Goal: Task Accomplishment & Management: Use online tool/utility

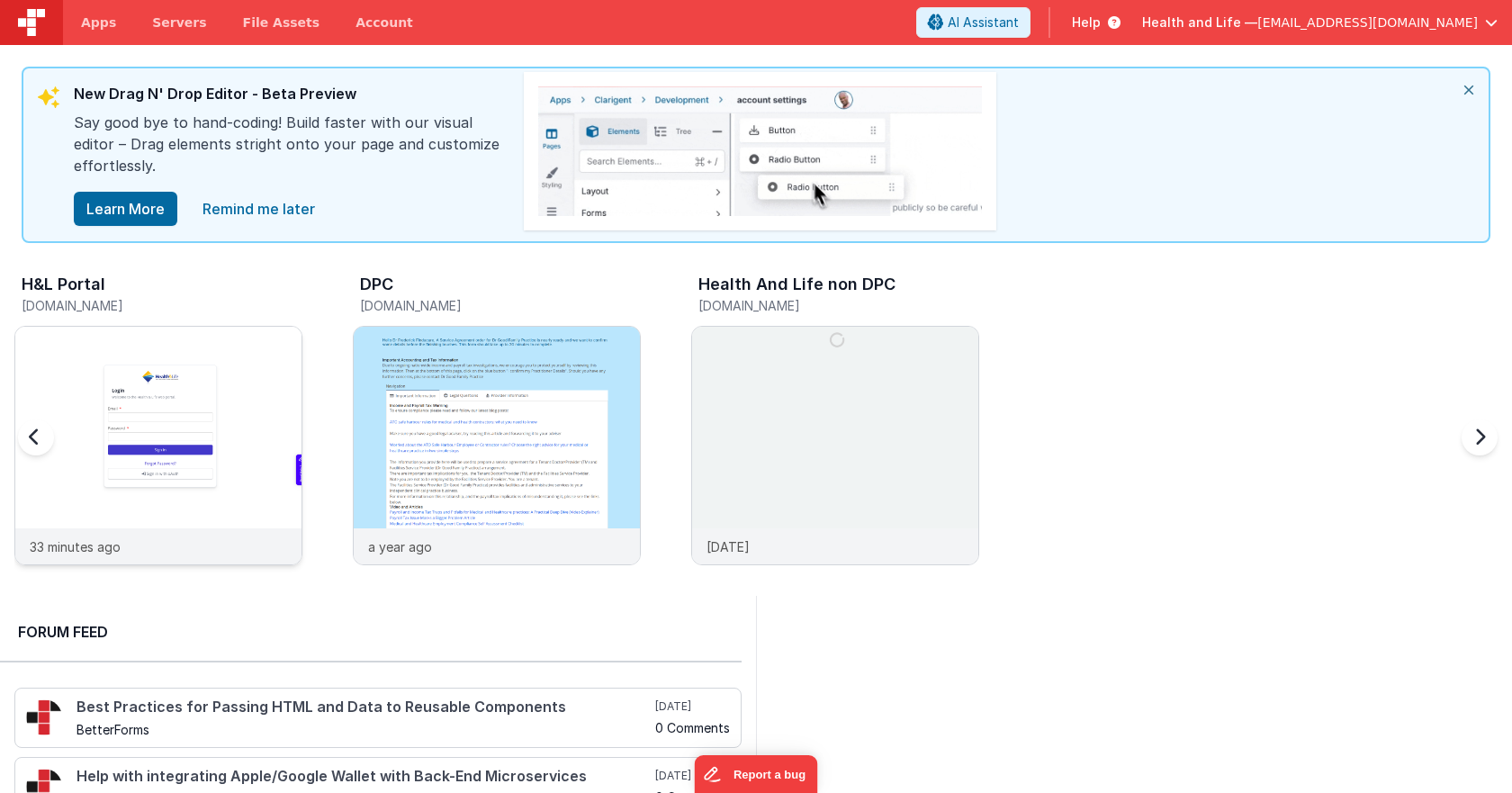
click at [187, 351] on img at bounding box center [158, 470] width 286 height 286
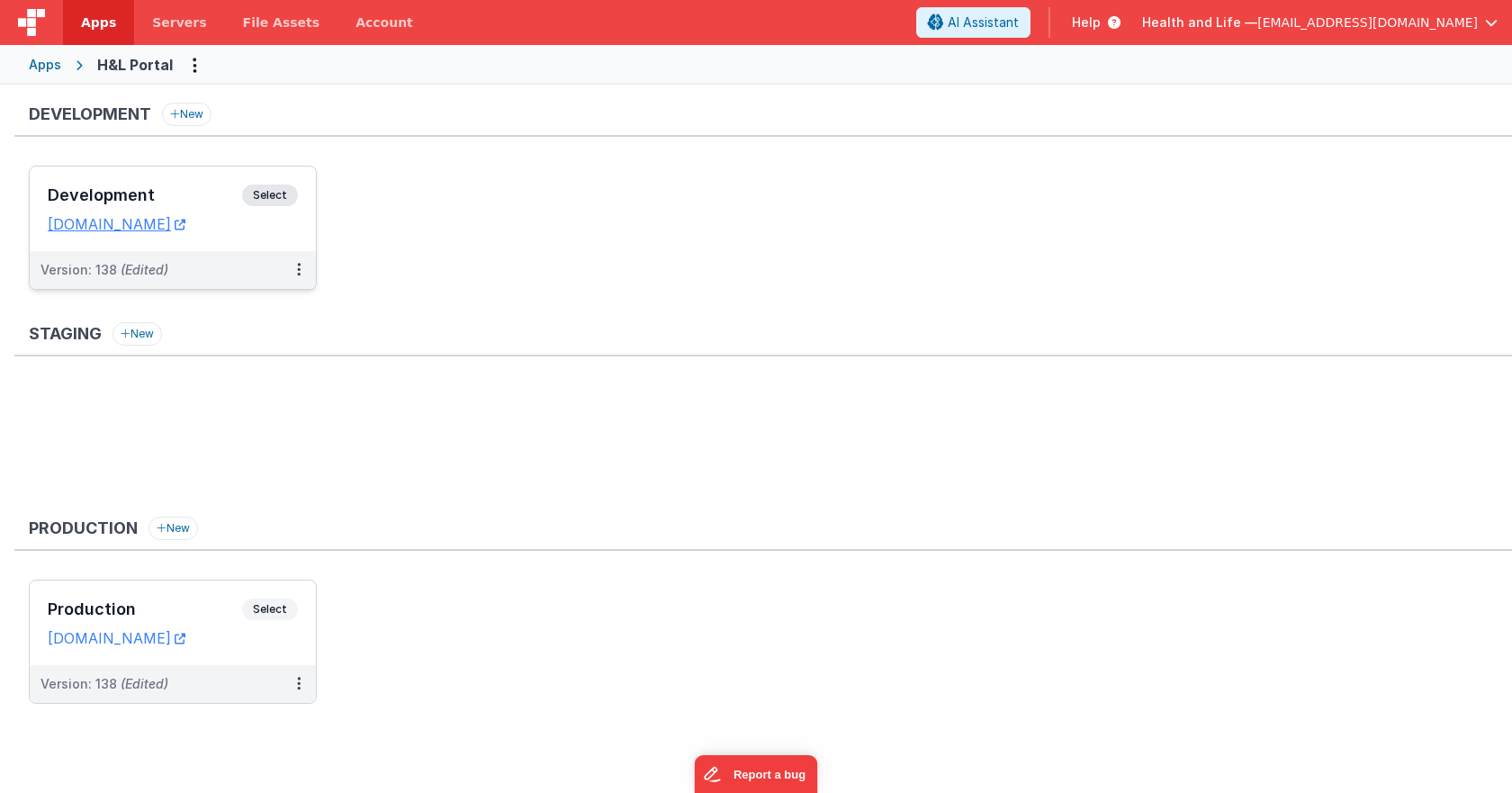
click at [272, 180] on div "Development Select URLs [DOMAIN_NAME]" at bounding box center [173, 208] width 286 height 85
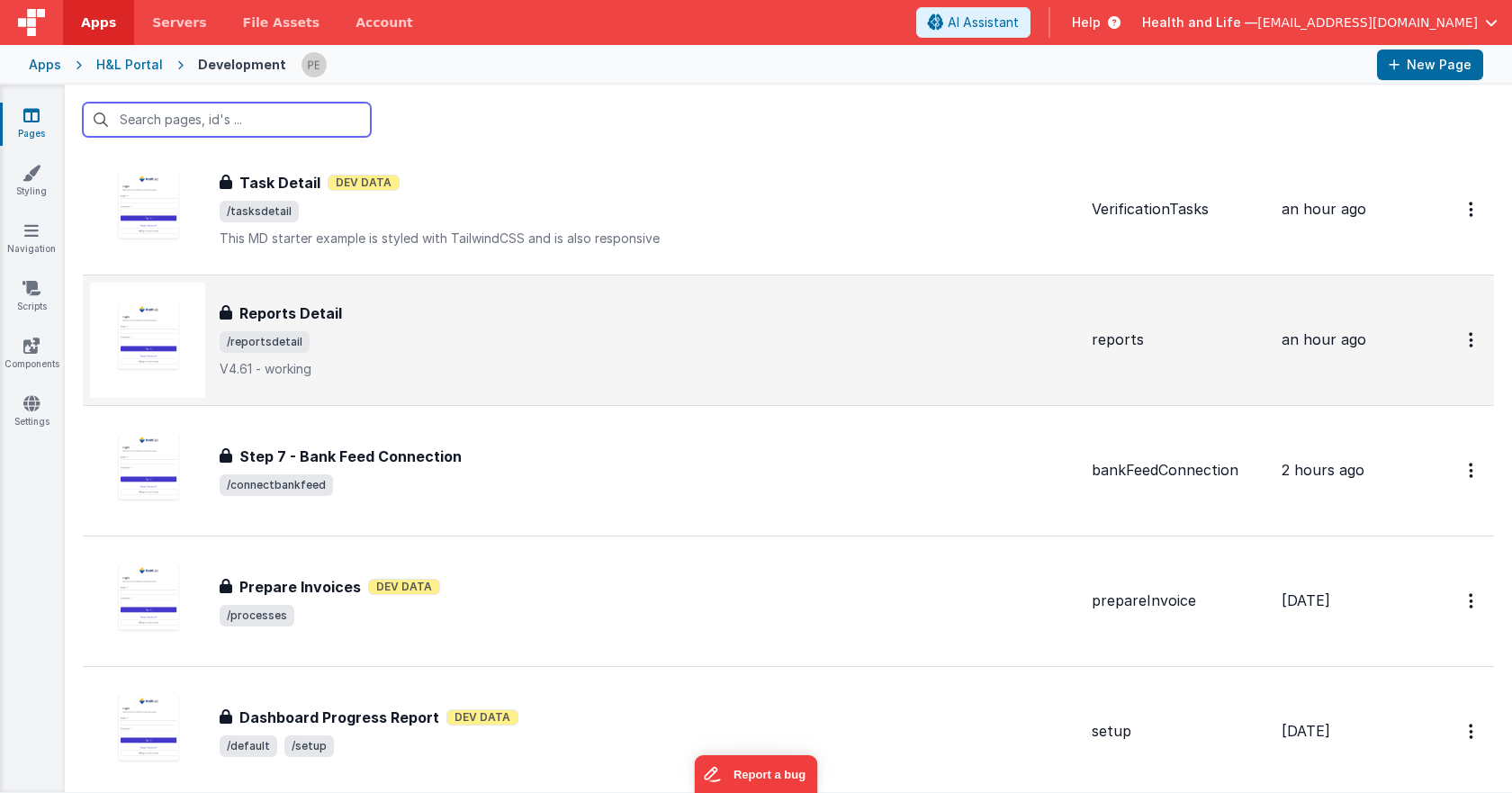
scroll to position [180, 0]
click at [454, 330] on span "/reportsdetail" at bounding box center [648, 340] width 858 height 22
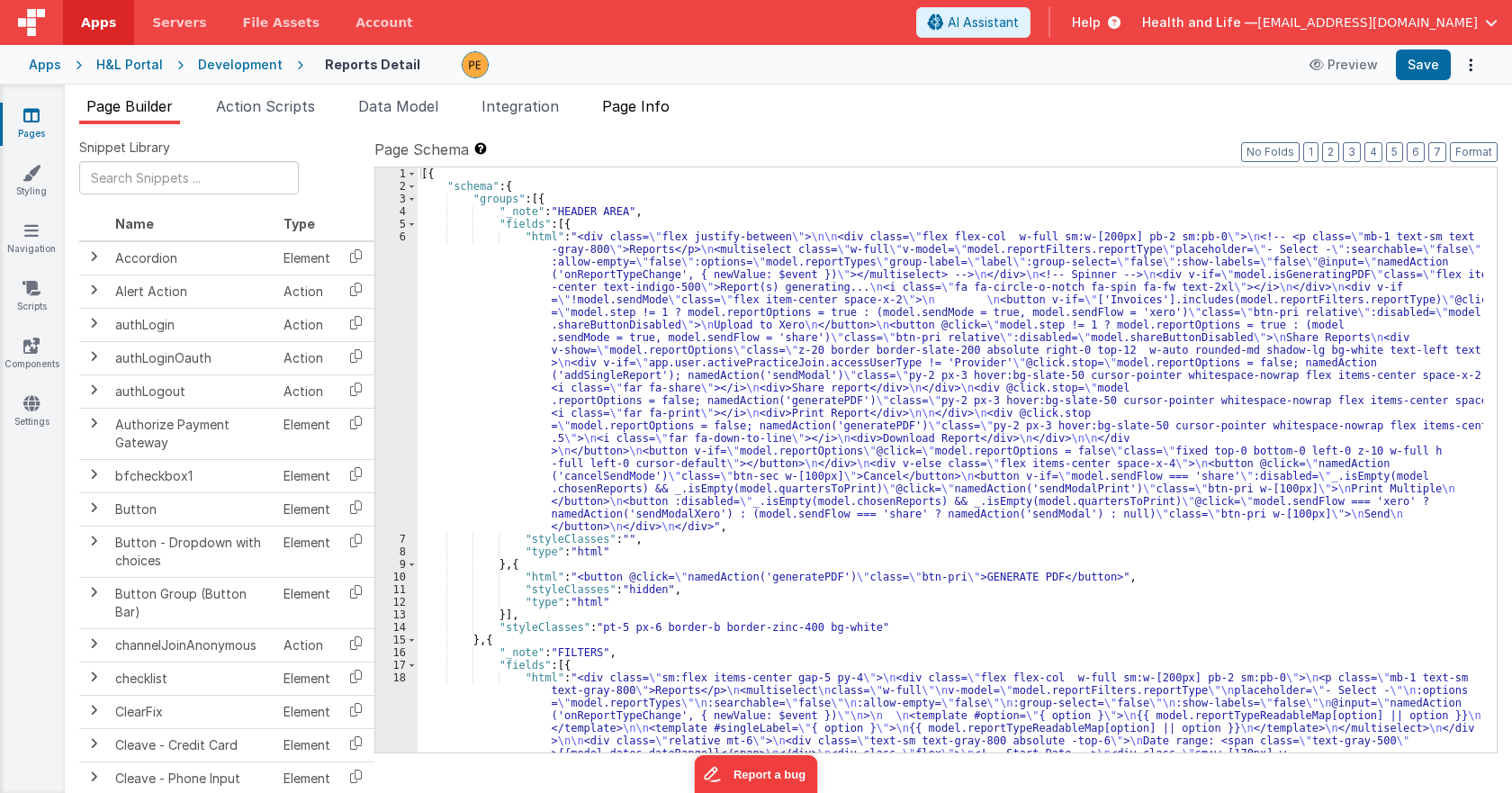
click at [621, 99] on span "Page Info" at bounding box center [636, 106] width 68 height 18
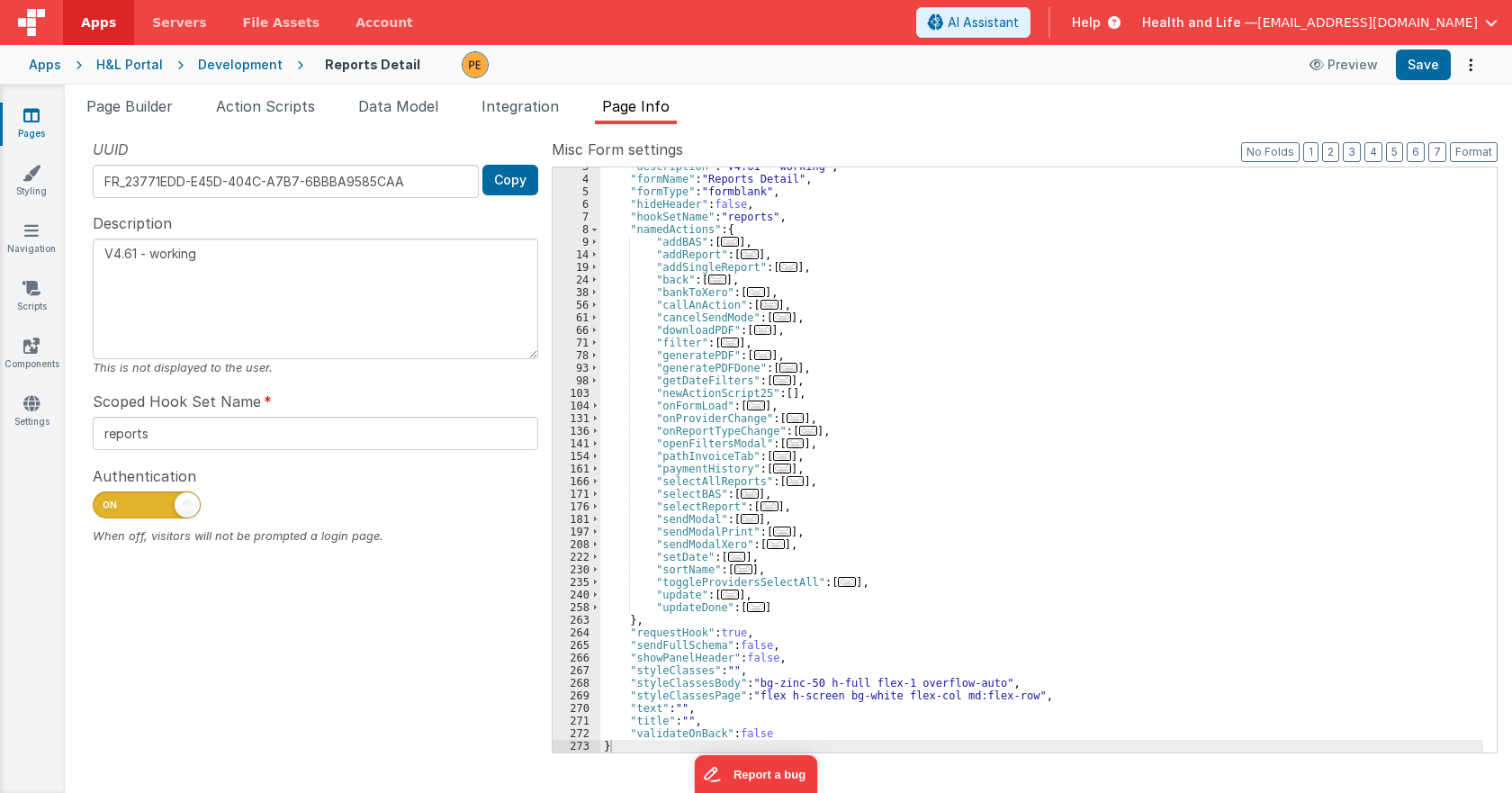
scroll to position [32, 0]
click at [591, 549] on span at bounding box center [595, 545] width 10 height 13
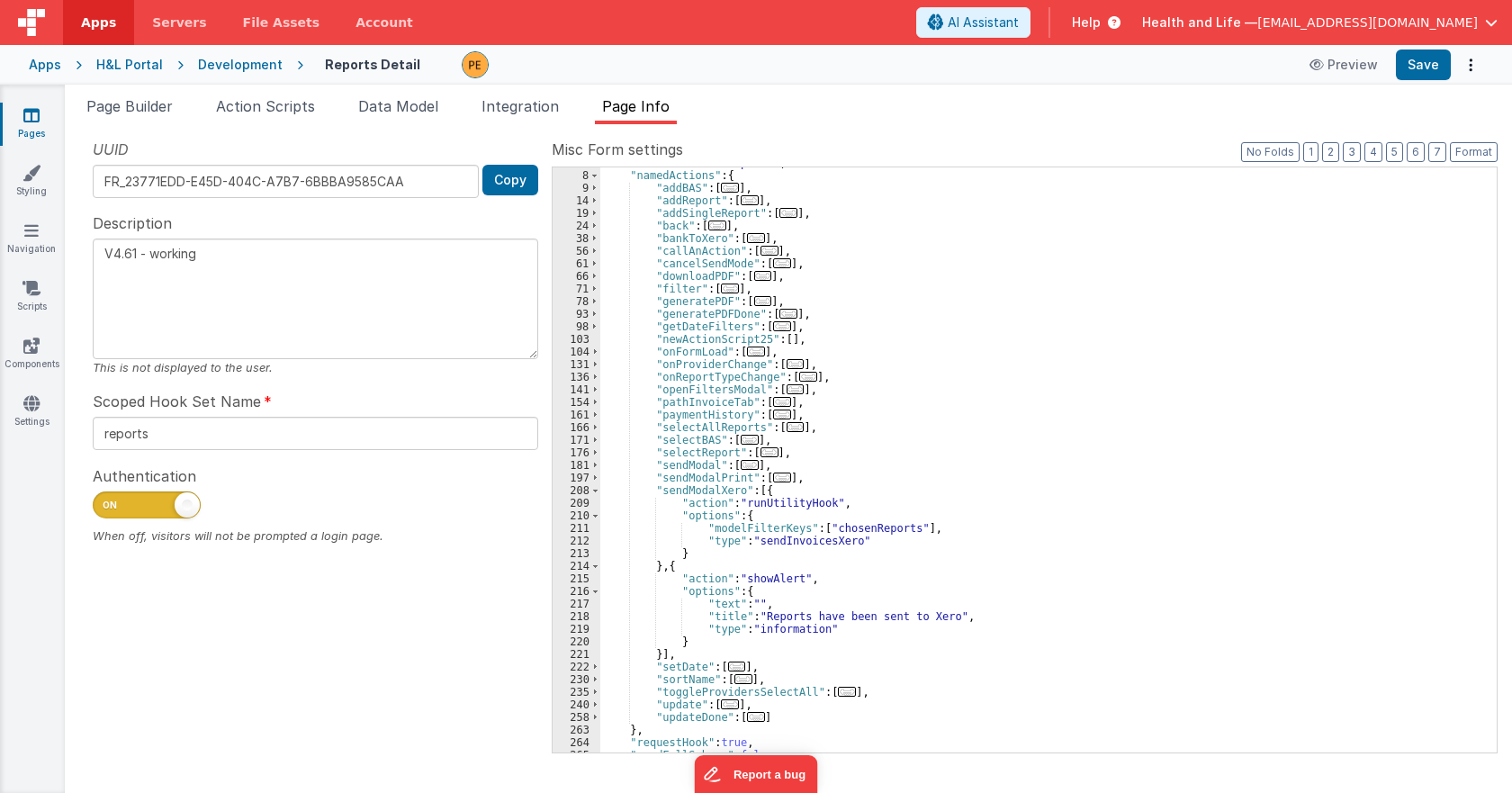
scroll to position [87, 0]
click at [592, 428] on span at bounding box center [595, 427] width 10 height 13
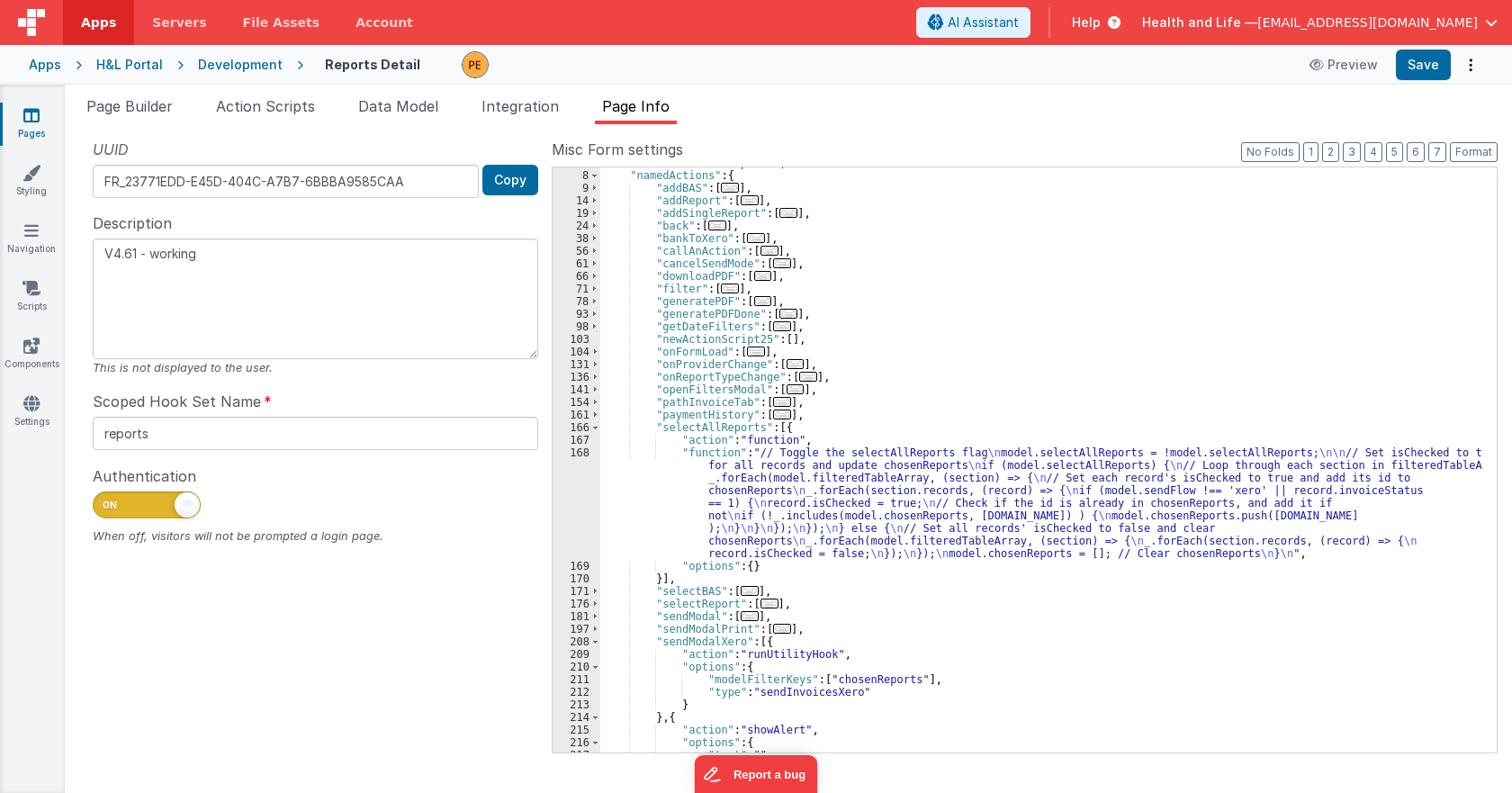
click at [634, 467] on div ""hookSetName" : "reports" , "namedActions" : { "addBAS" : [ ... ] , "addReport"…" at bounding box center [1041, 462] width 883 height 610
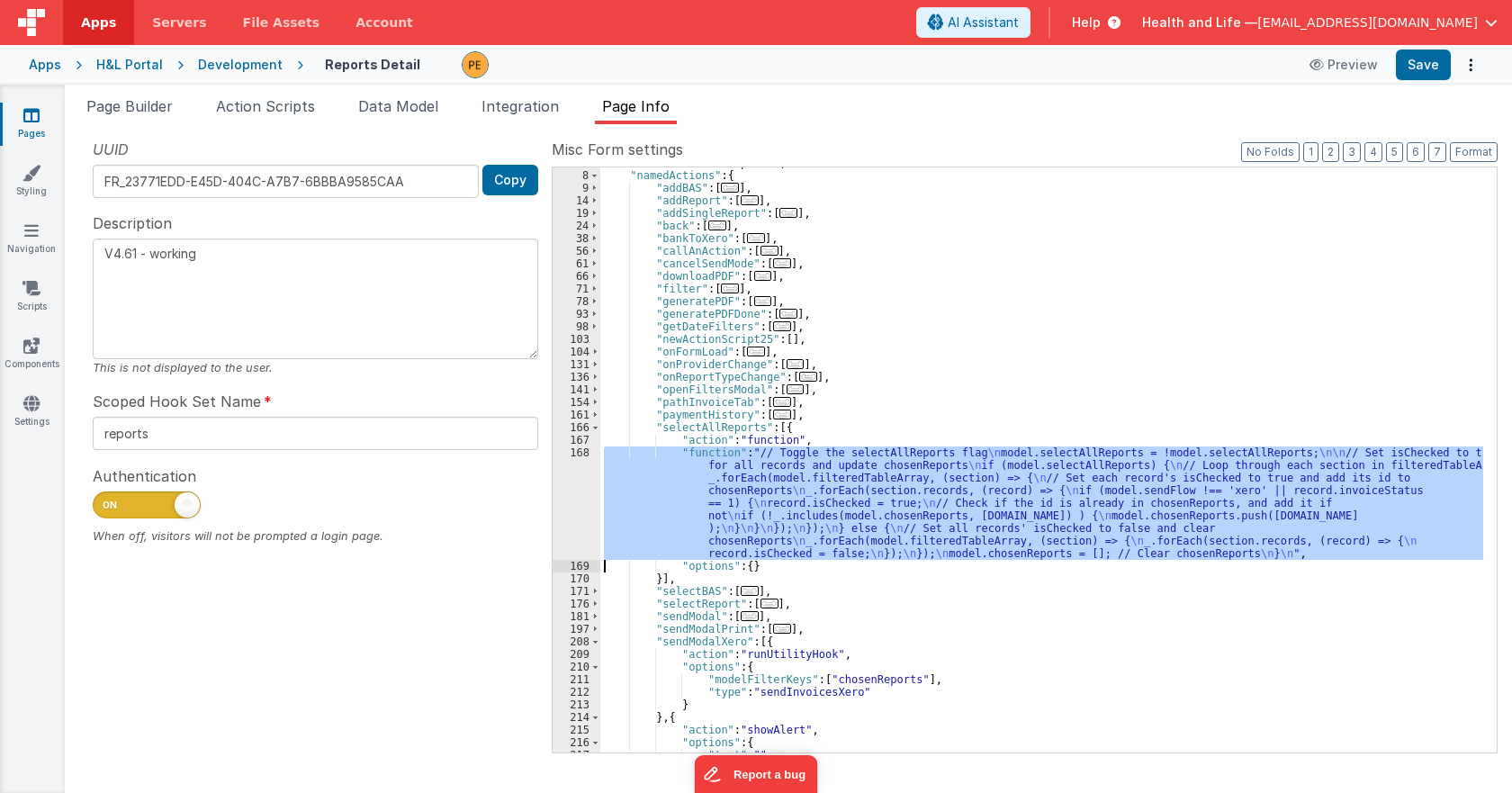
click at [559, 504] on div "168" at bounding box center [576, 504] width 48 height 114
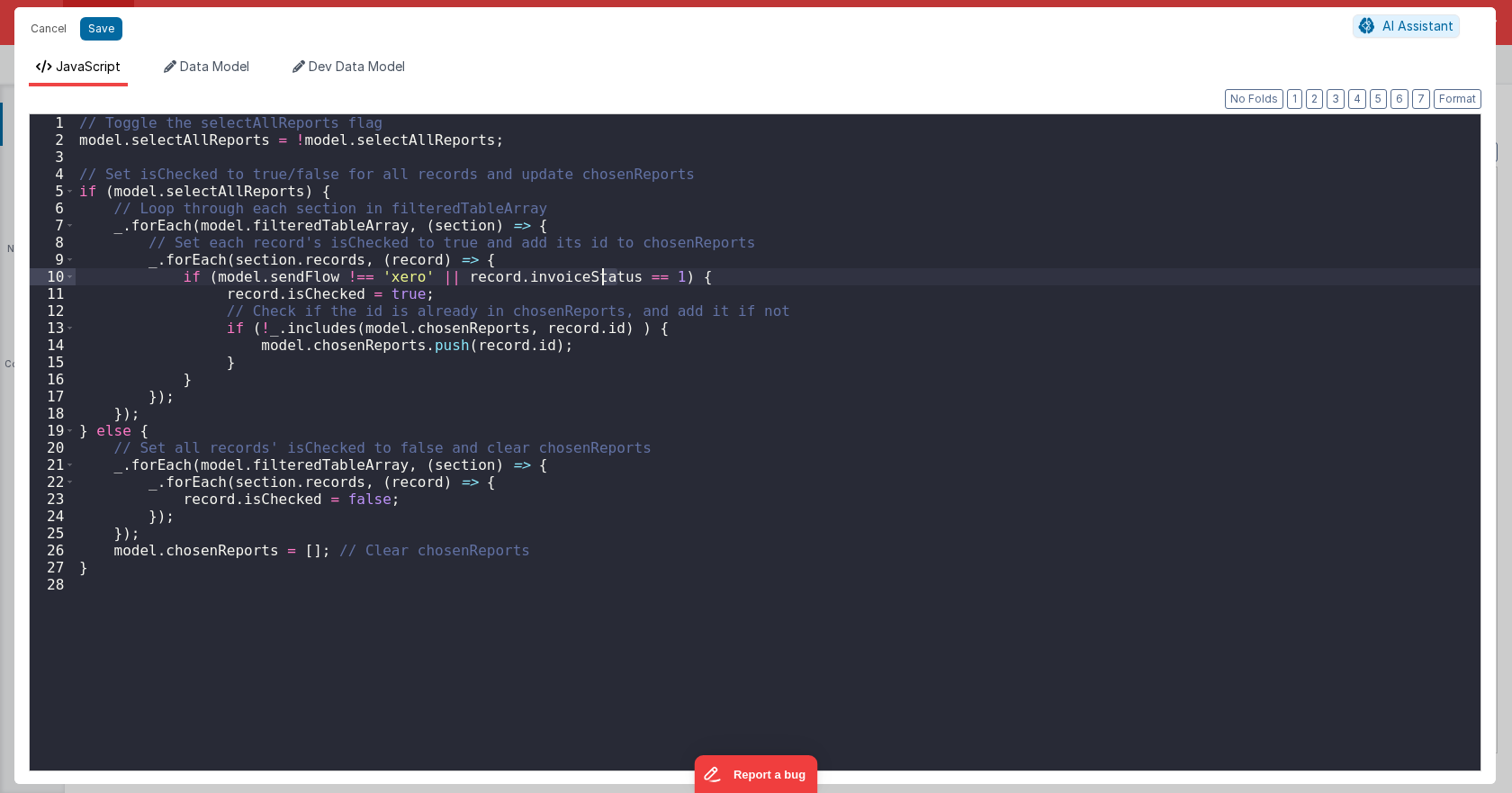
drag, startPoint x: 616, startPoint y: 275, endPoint x: 603, endPoint y: 271, distance: 13.6
click at [603, 271] on div "// Toggle the selectAllReports flag model . selectAllReports = ! model . select…" at bounding box center [778, 460] width 1405 height 690
click at [634, 271] on div "// Toggle the selectAllReports flag model . selectAllReports = ! model . select…" at bounding box center [778, 460] width 1405 height 690
drag, startPoint x: 411, startPoint y: 275, endPoint x: 630, endPoint y: 281, distance: 219.1
click at [630, 281] on div "// Toggle the selectAllReports flag model . selectAllReports = ! model . select…" at bounding box center [778, 460] width 1405 height 690
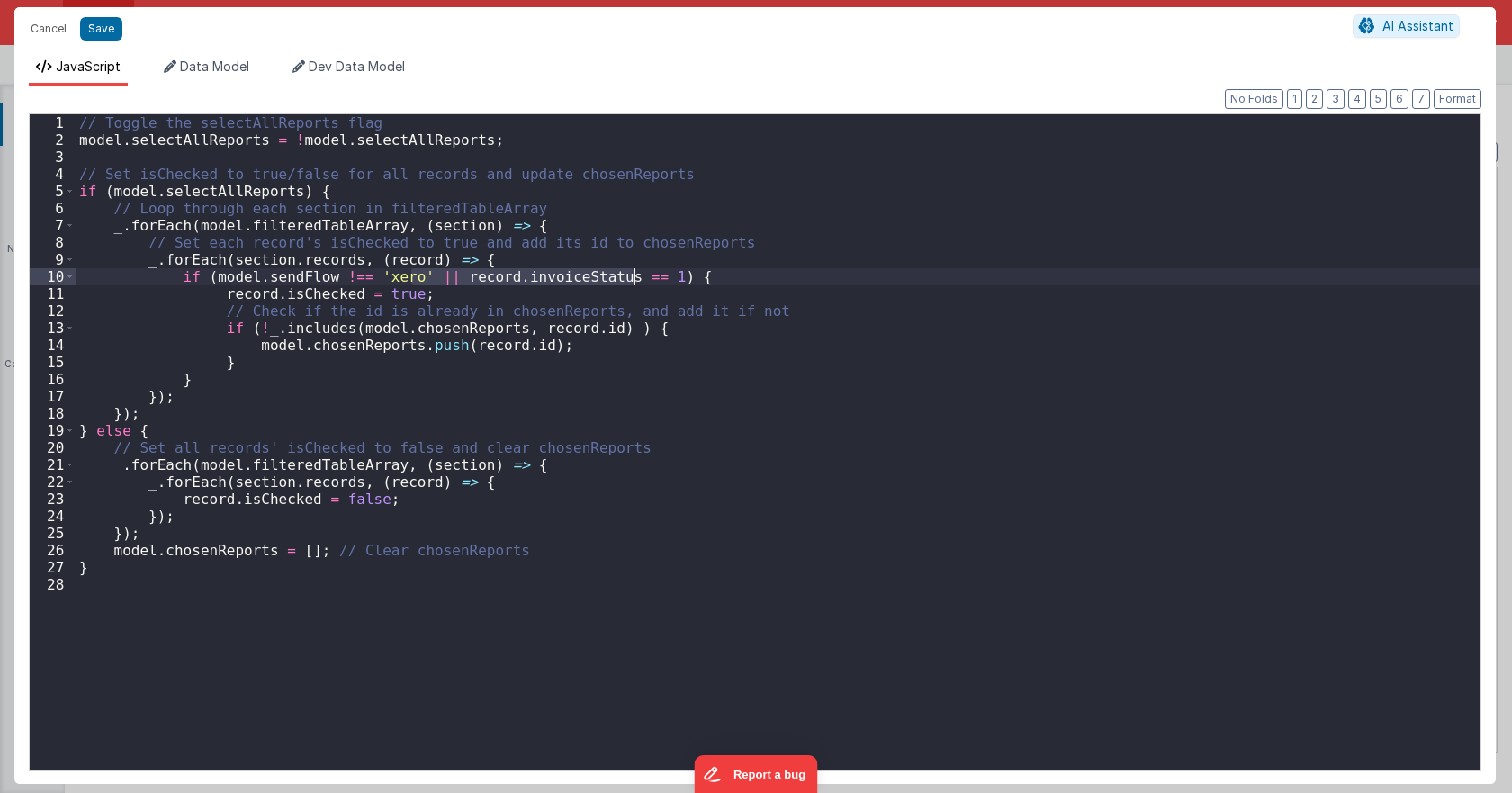
click at [633, 277] on div "// Toggle the selectAllReports flag model . selectAllReports = ! model . select…" at bounding box center [778, 443] width 1405 height 656
drag, startPoint x: 632, startPoint y: 278, endPoint x: 411, endPoint y: 272, distance: 221.1
click at [411, 272] on div "// Toggle the selectAllReports flag model . selectAllReports = ! model . select…" at bounding box center [778, 460] width 1405 height 690
click at [636, 272] on div "// Toggle the selectAllReports flag model . selectAllReports = ! model . select…" at bounding box center [778, 443] width 1405 height 656
paste textarea
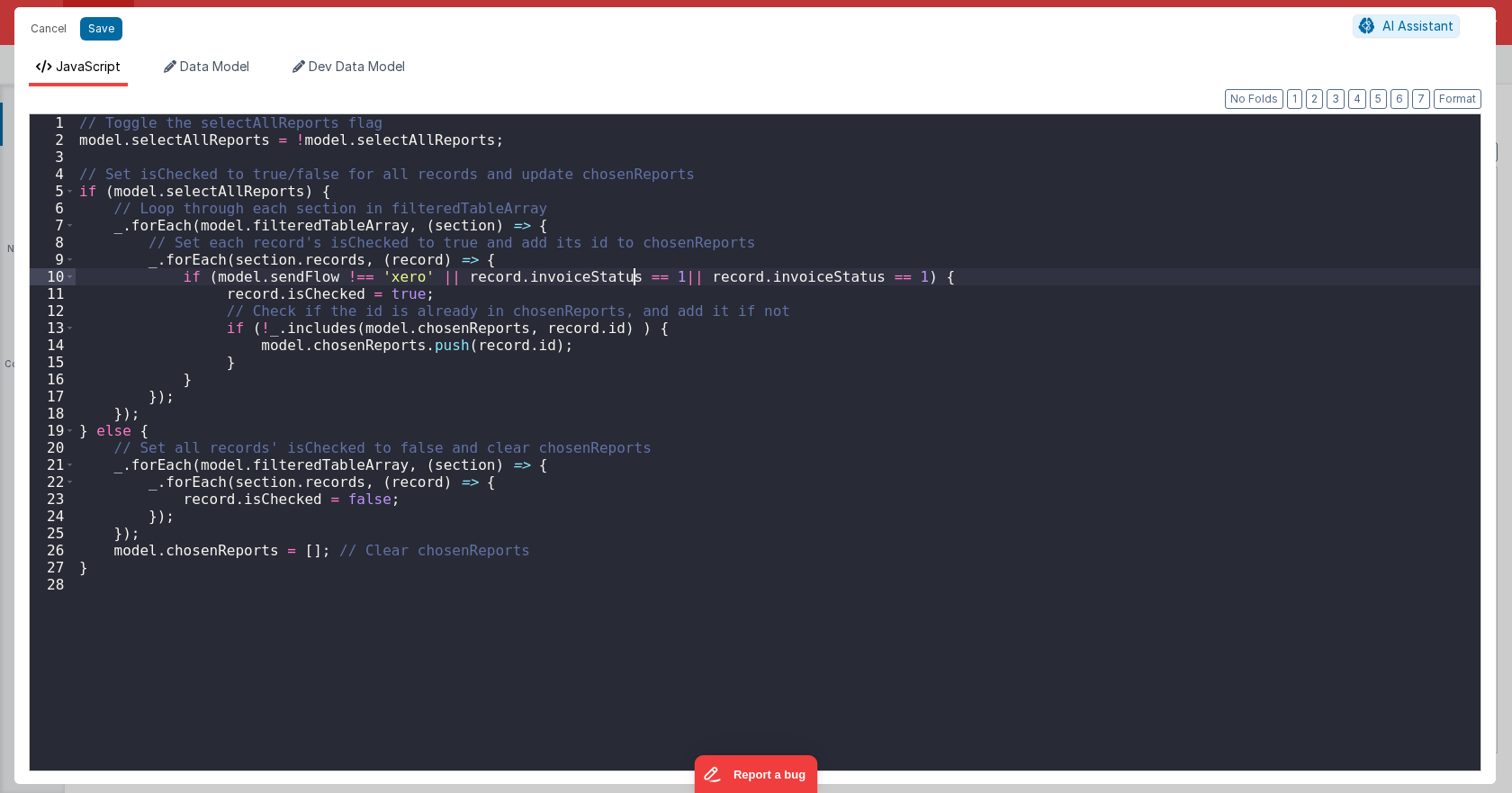
click at [634, 280] on div "// Toggle the selectAllReports flag model . selectAllReports = ! model . select…" at bounding box center [778, 460] width 1405 height 690
click at [861, 277] on div "// Toggle the selectAllReports flag model . selectAllReports = ! model . select…" at bounding box center [778, 460] width 1405 height 690
click at [103, 23] on button "Save" at bounding box center [101, 28] width 42 height 23
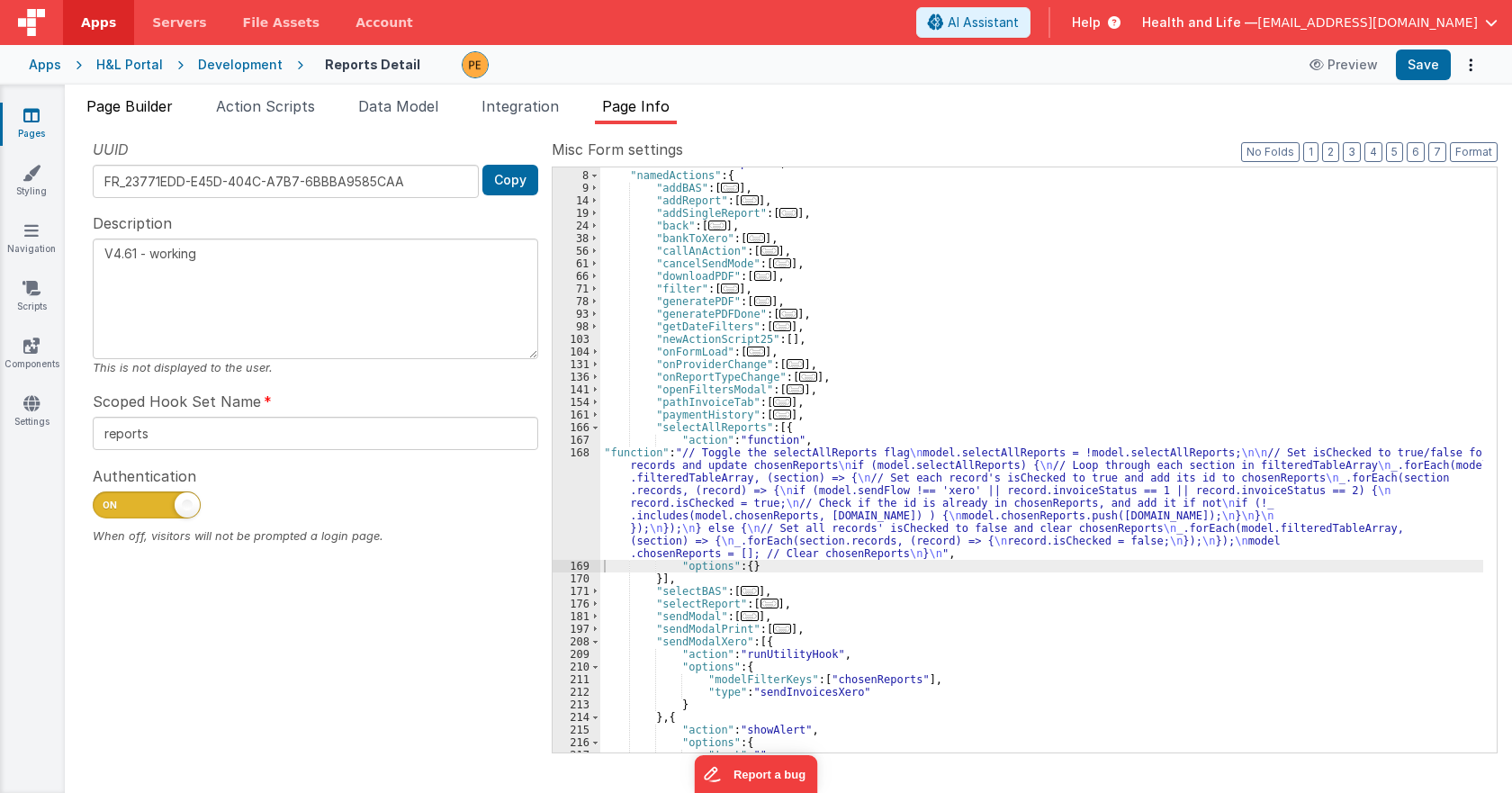
click at [146, 109] on span "Page Builder" at bounding box center [130, 106] width 87 height 18
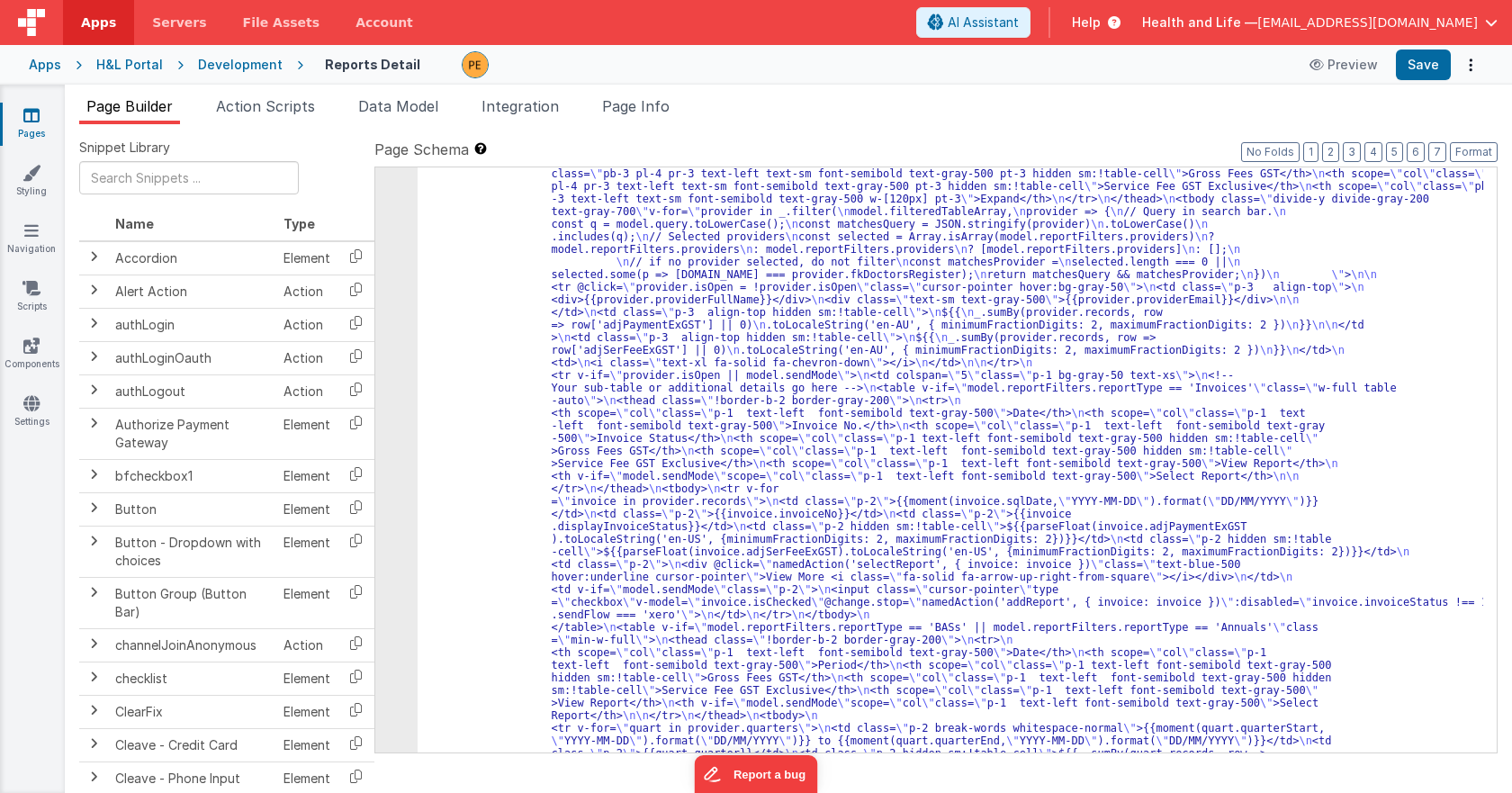
scroll to position [1890, 0]
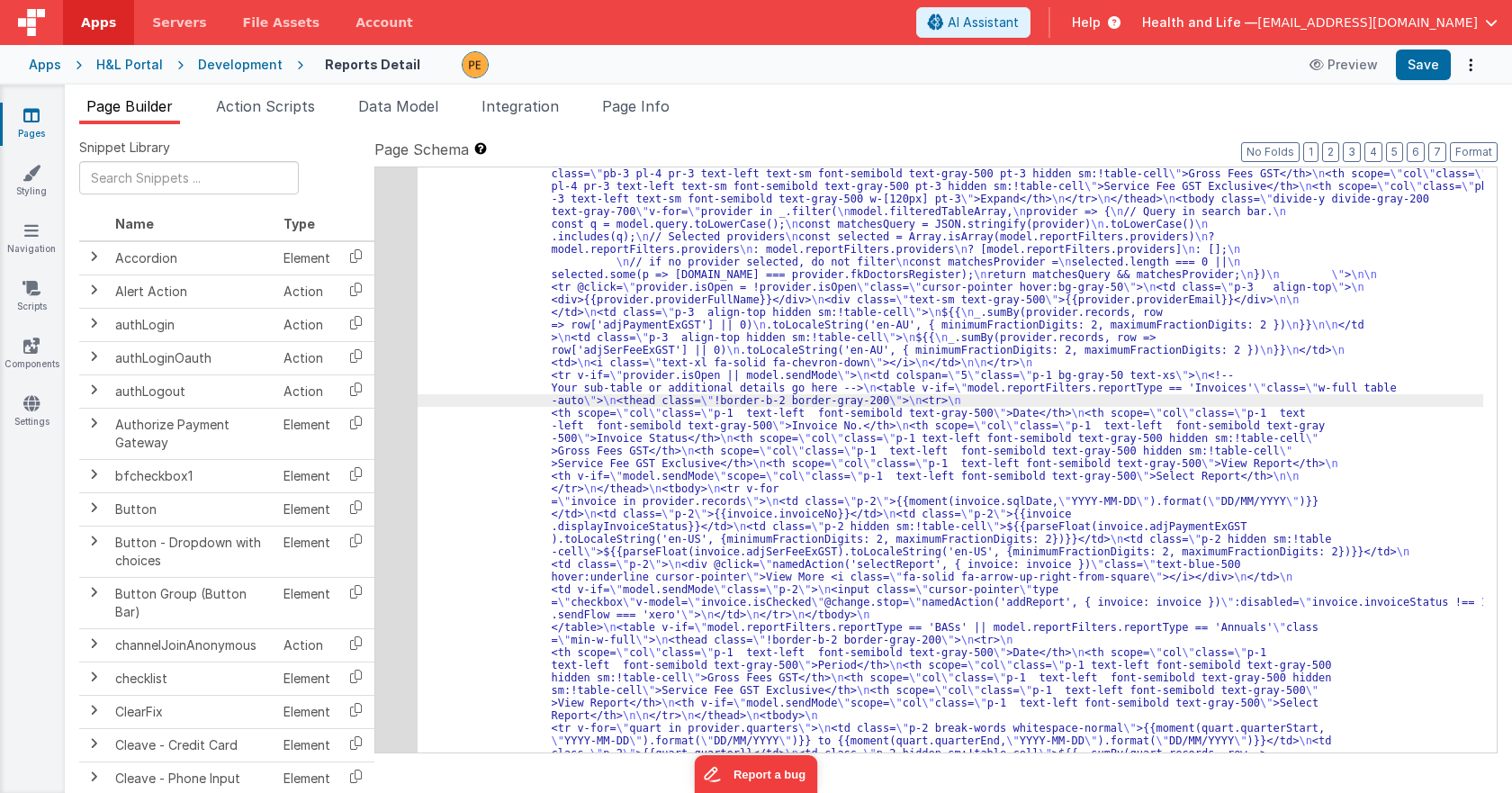
click at [397, 394] on div "42" at bounding box center [396, 464] width 42 height 844
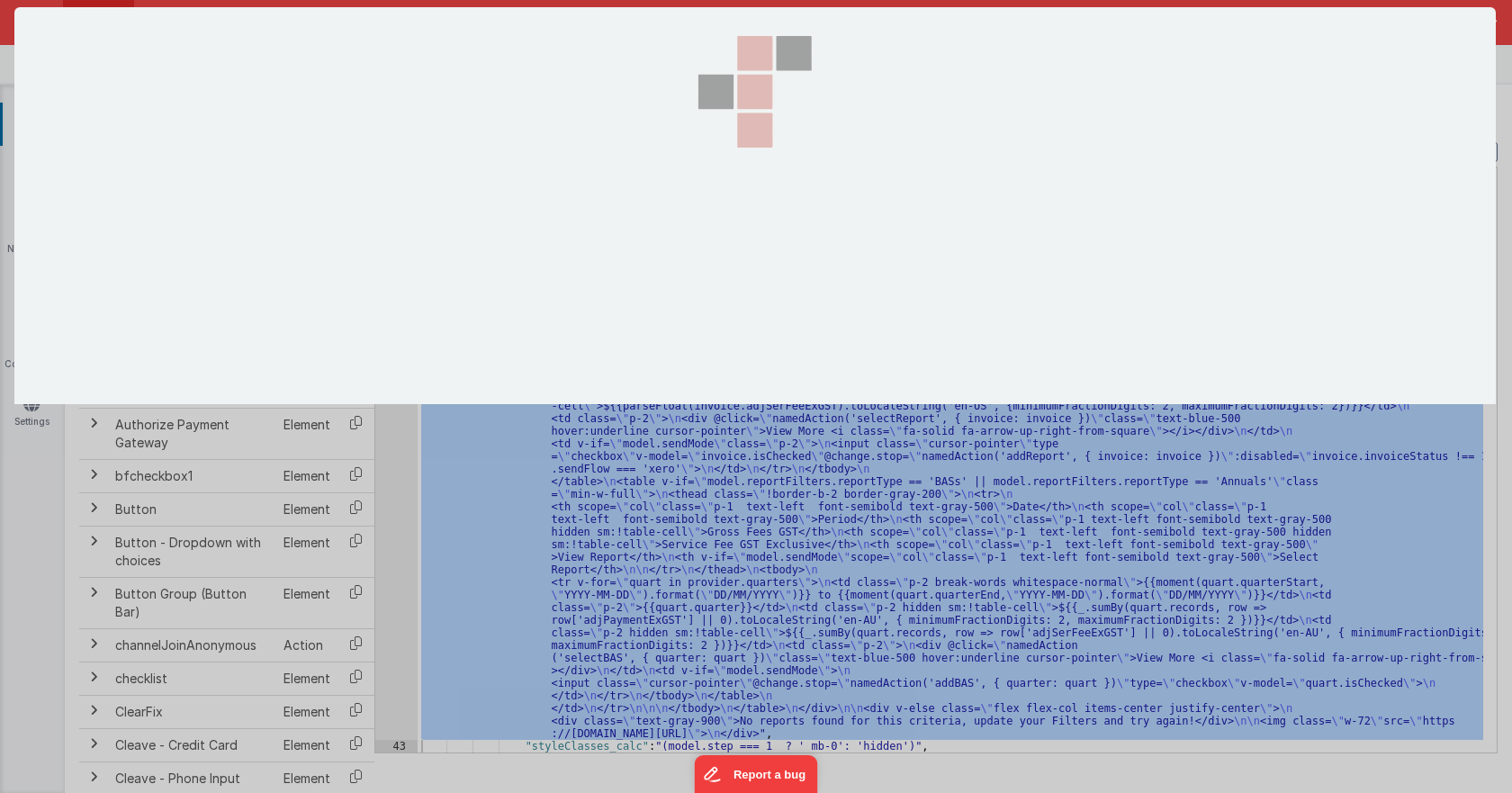
click at [397, 394] on div at bounding box center [754, 395] width 1481 height 777
click at [689, 512] on div at bounding box center [754, 395] width 1481 height 777
click at [558, 547] on div at bounding box center [754, 395] width 1481 height 777
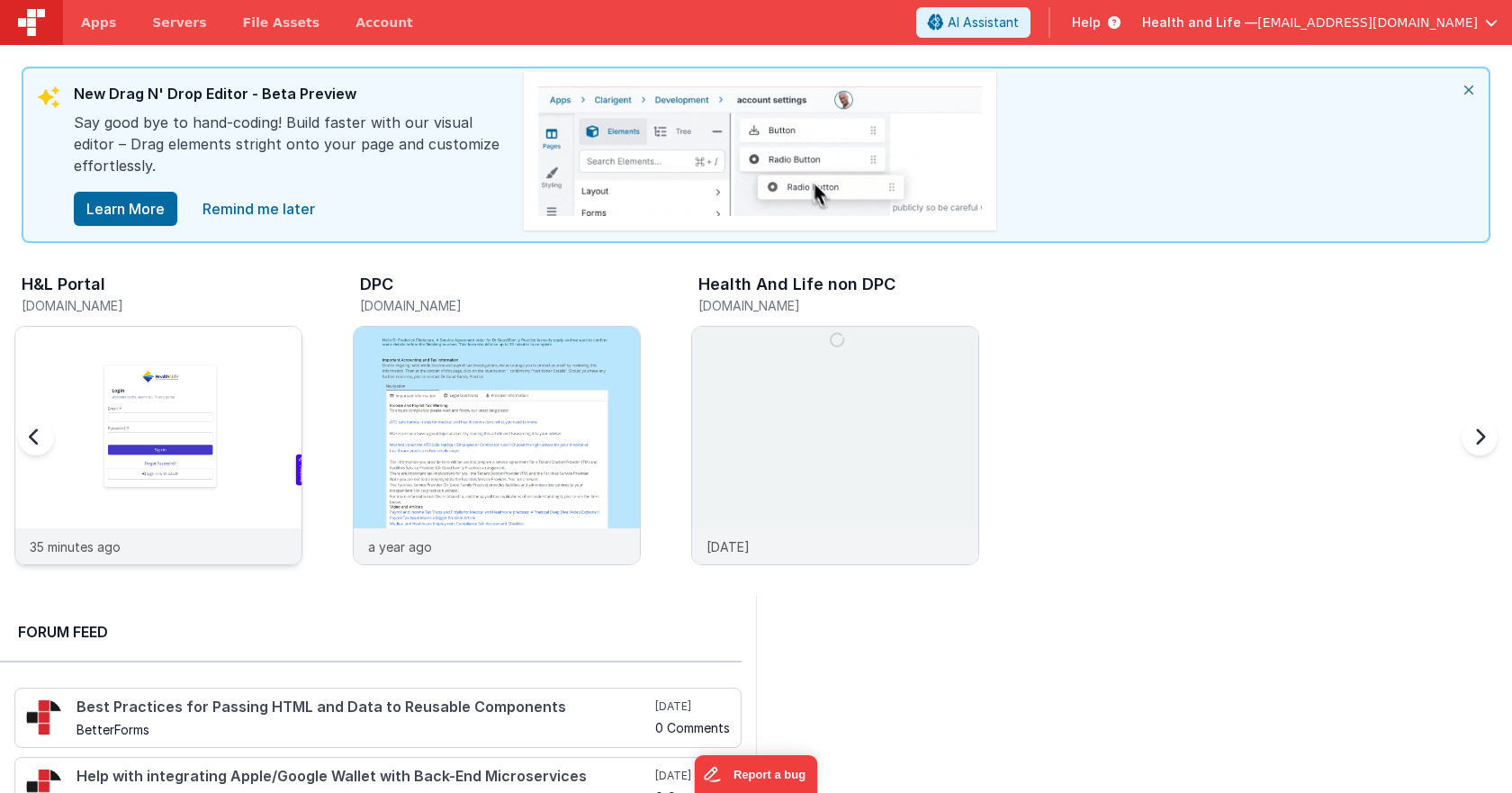
click at [219, 349] on img at bounding box center [158, 470] width 286 height 286
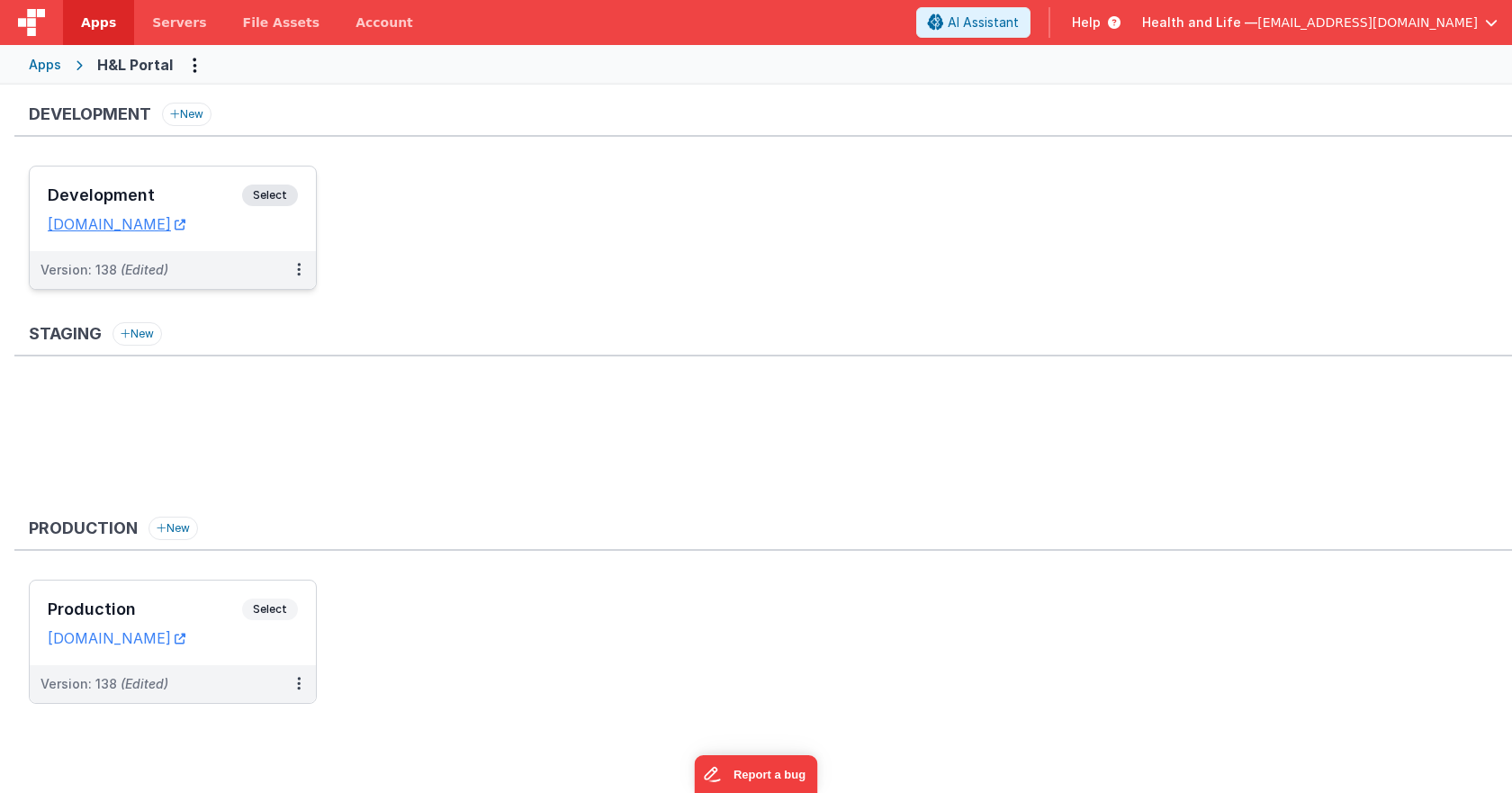
click at [279, 200] on span "Select" at bounding box center [270, 196] width 56 height 22
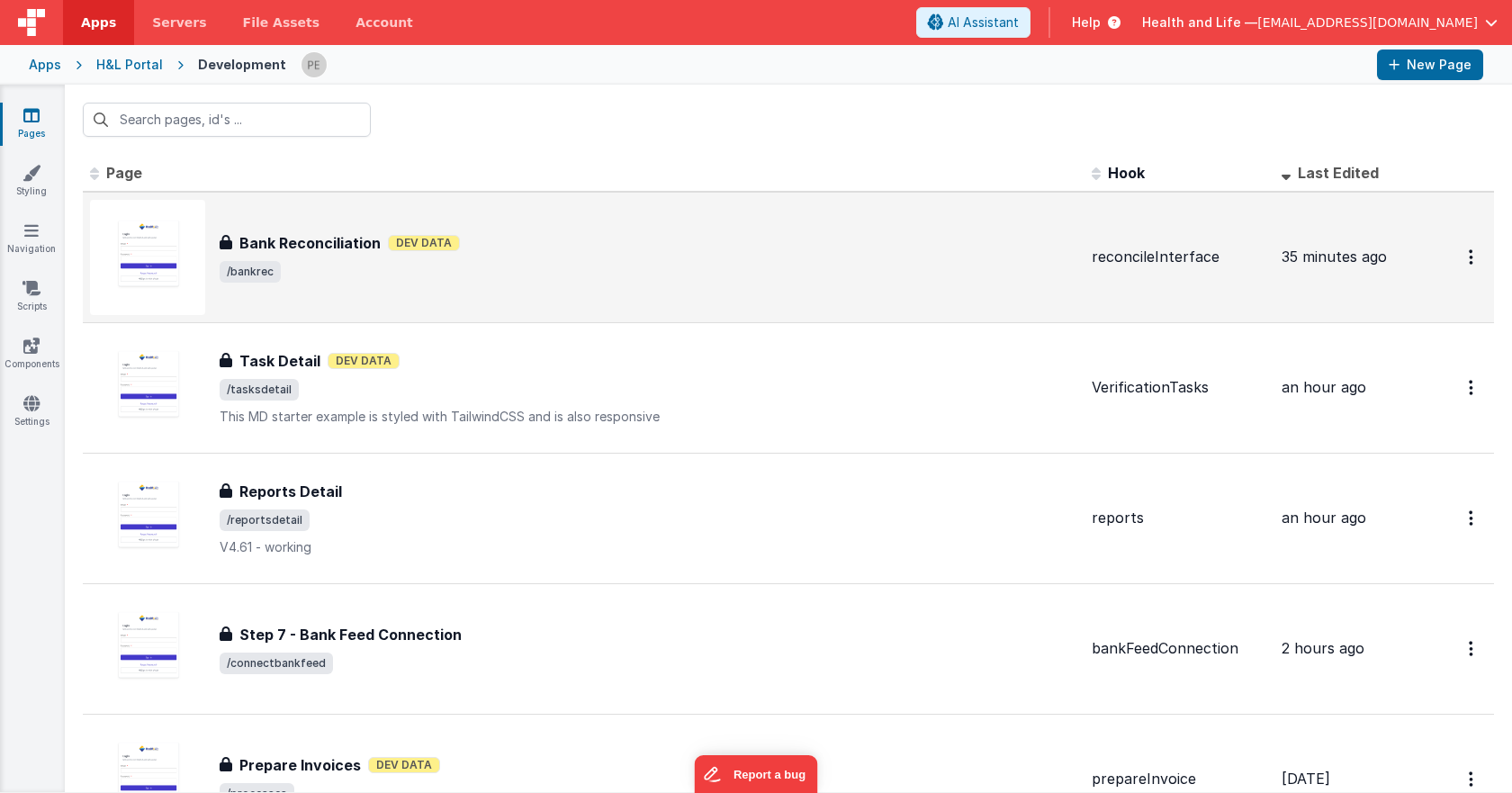
click at [617, 255] on div "Bank Reconciliation Bank Reconciliation Dev Data /bankrec" at bounding box center [648, 257] width 858 height 51
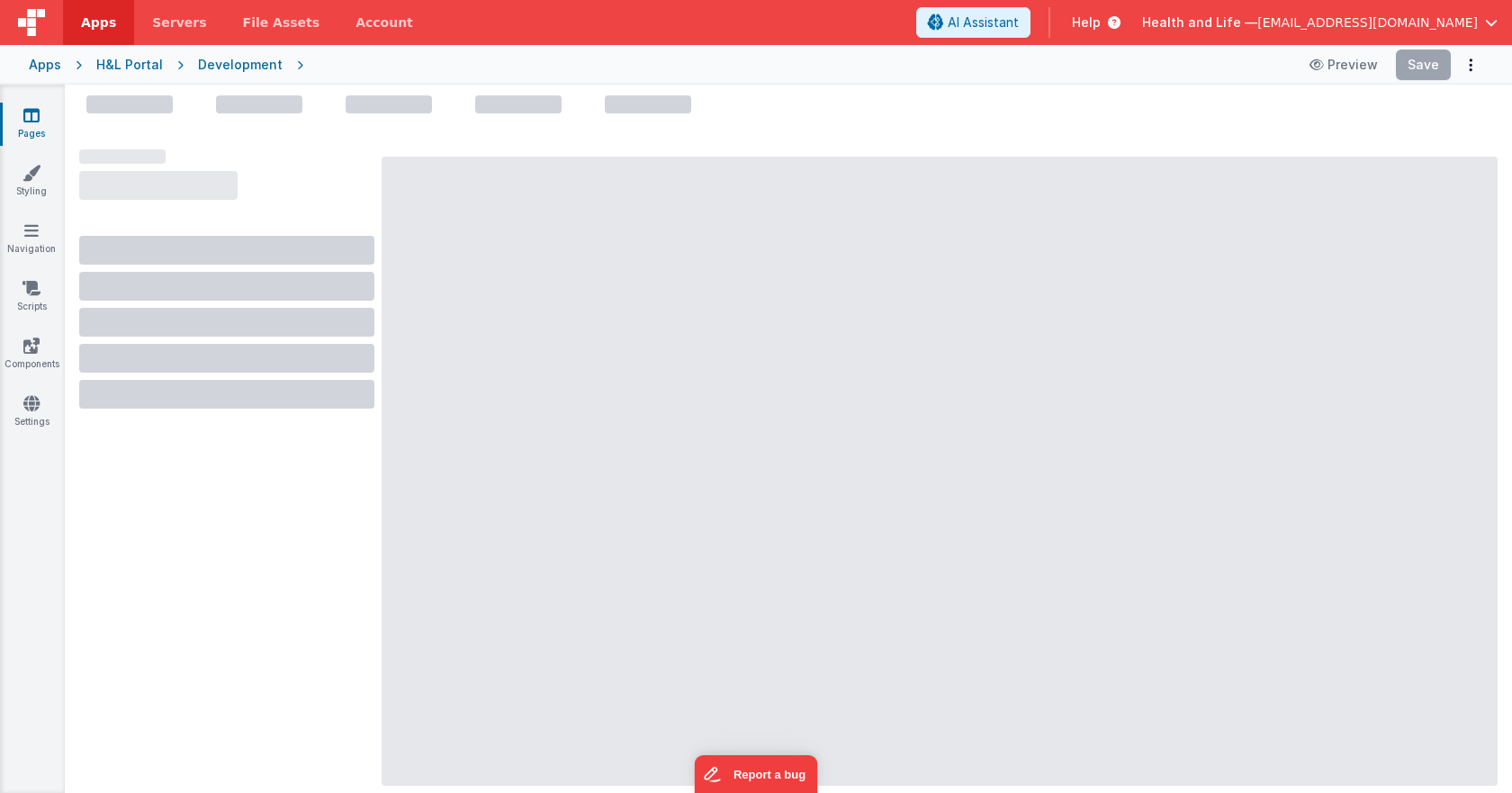
click at [238, 77] on div "Apps H&L Portal Development Preview Save" at bounding box center [756, 65] width 1512 height 40
click at [238, 61] on div "Development" at bounding box center [240, 65] width 85 height 18
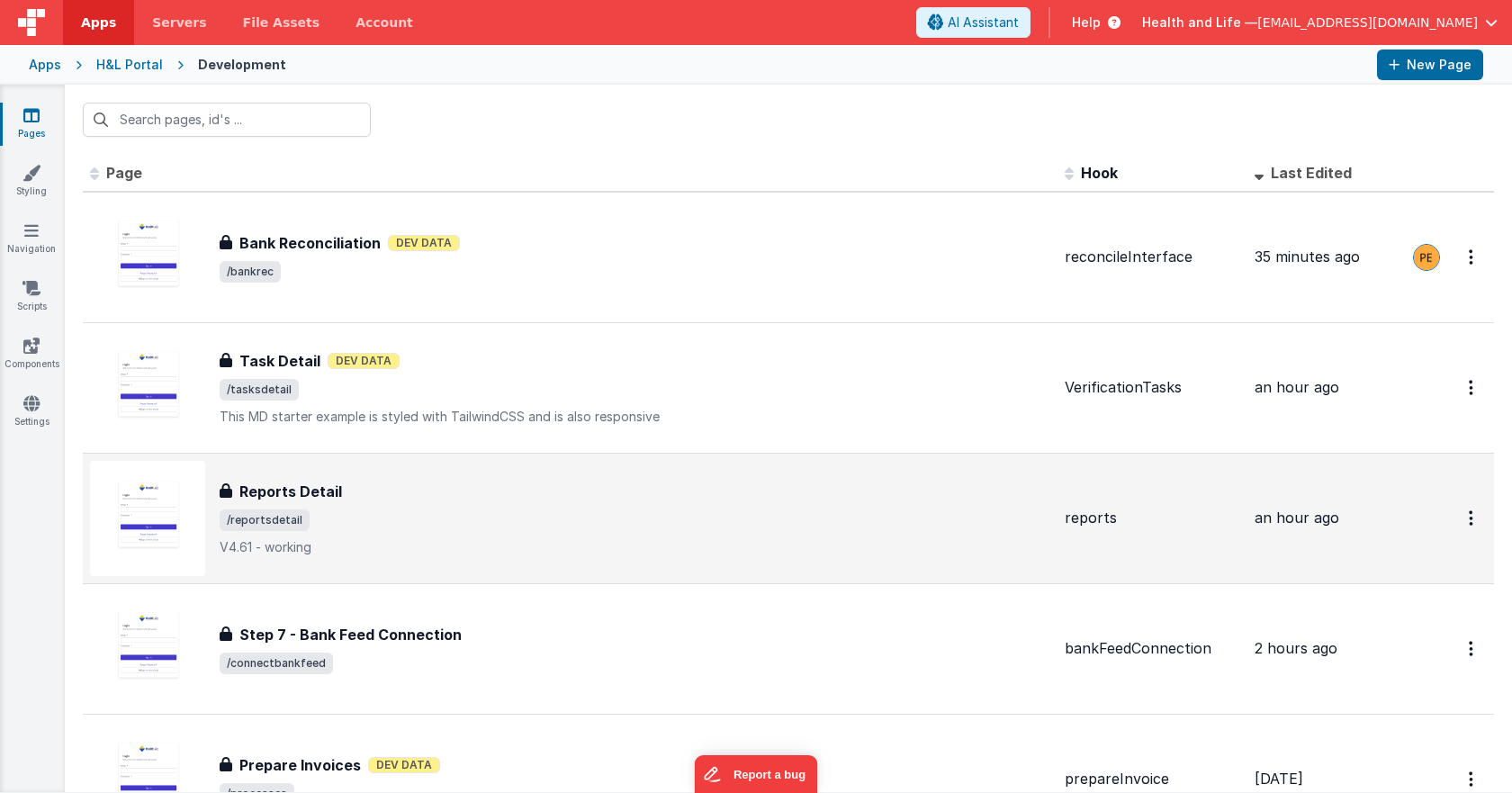
click at [524, 505] on div "Reports Detail Reports Detail /reportsdetail V4.61 - working" at bounding box center [634, 519] width 831 height 76
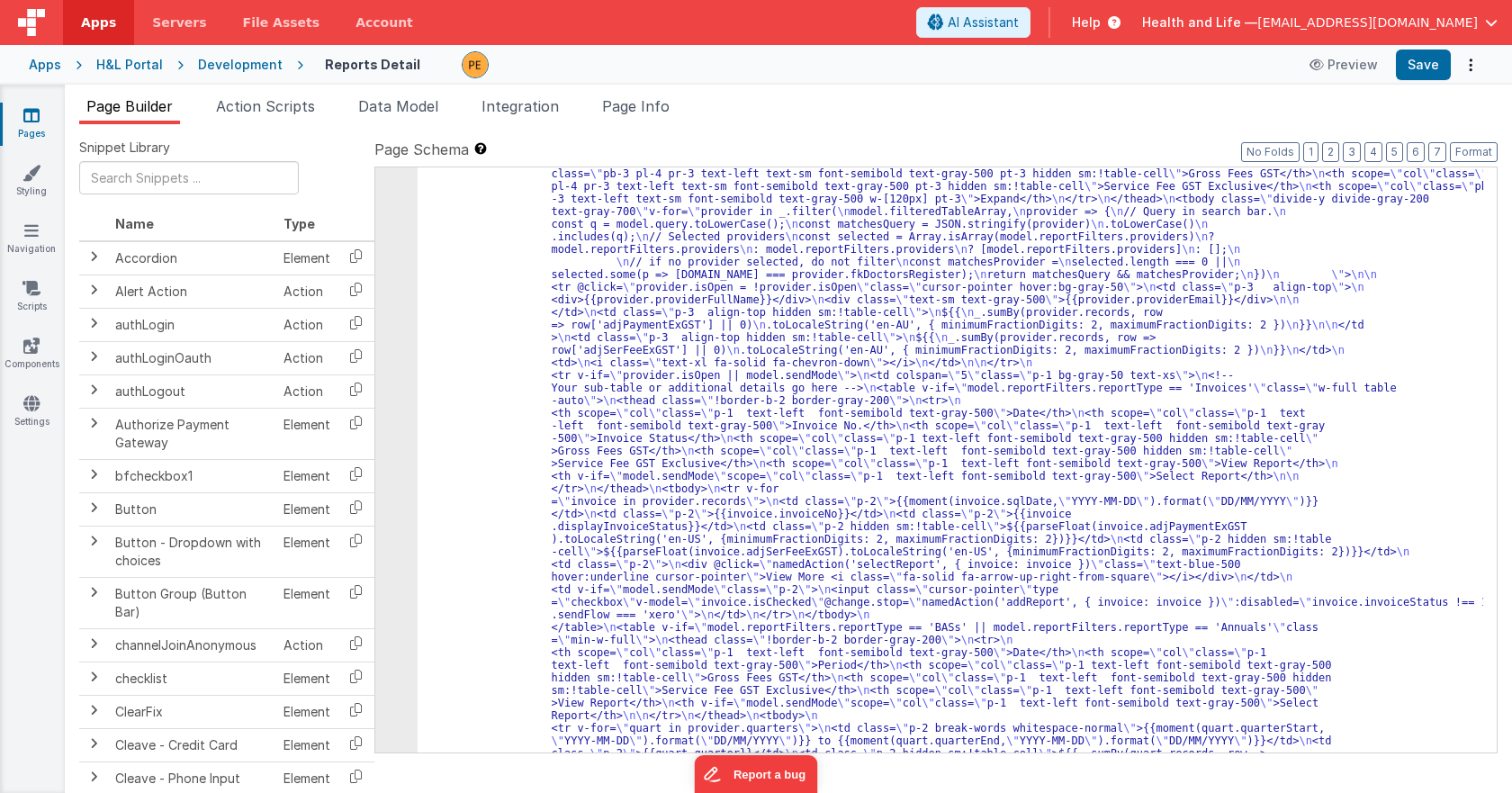
scroll to position [1890, 0]
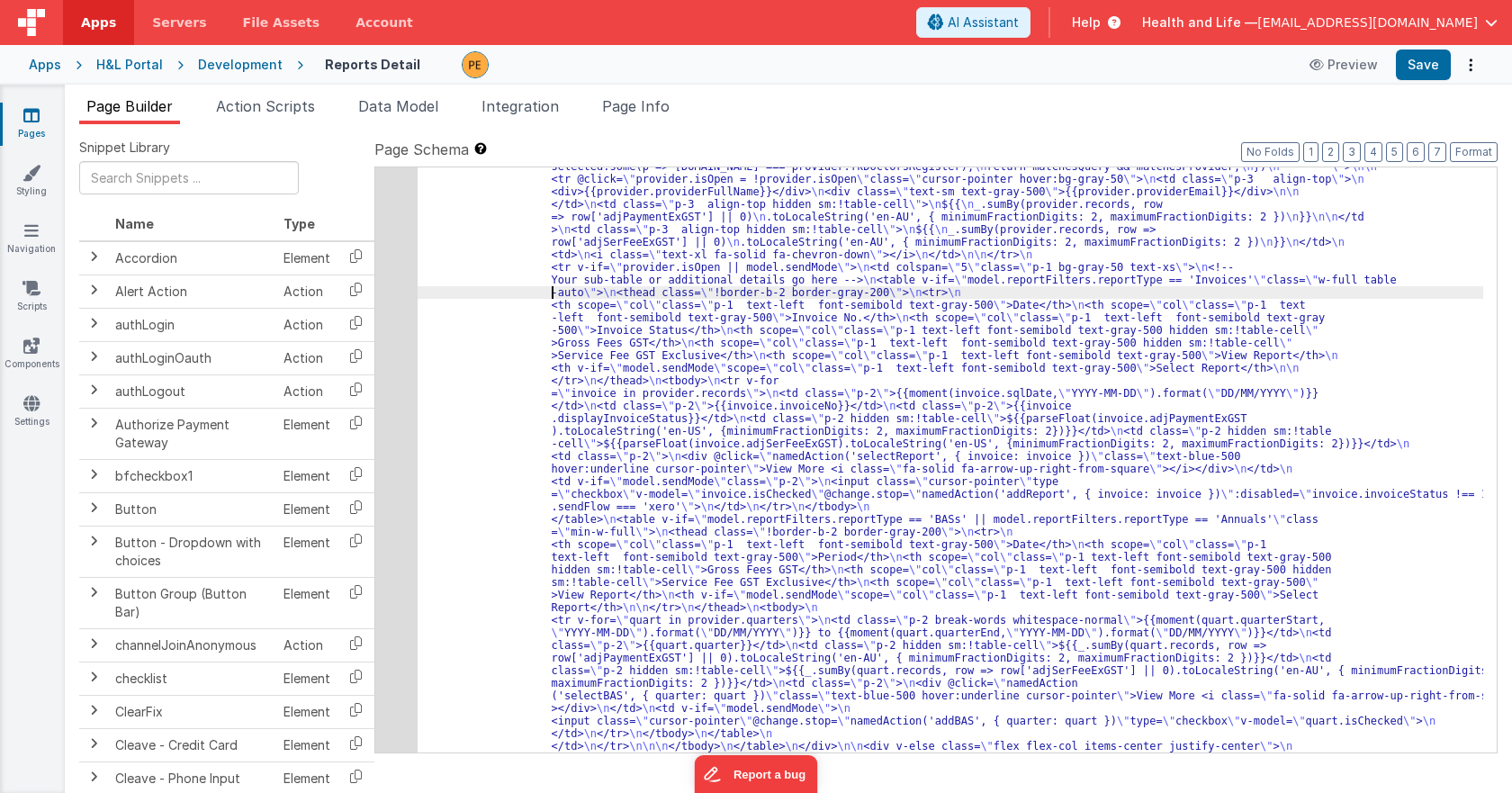
scroll to position [2053, 0]
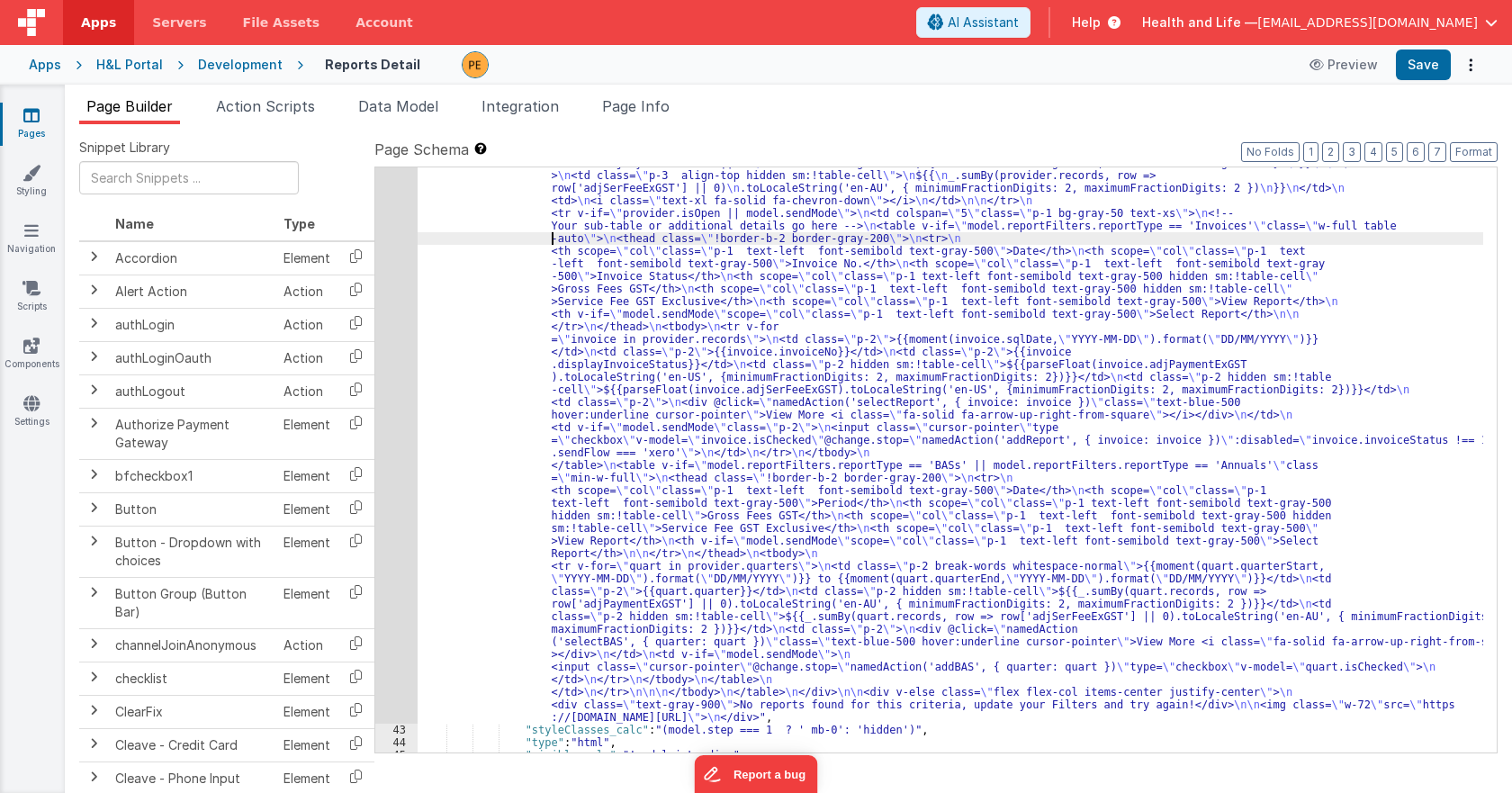
click at [412, 394] on div "42" at bounding box center [396, 301] width 42 height 844
click at [401, 389] on div "42" at bounding box center [396, 301] width 42 height 844
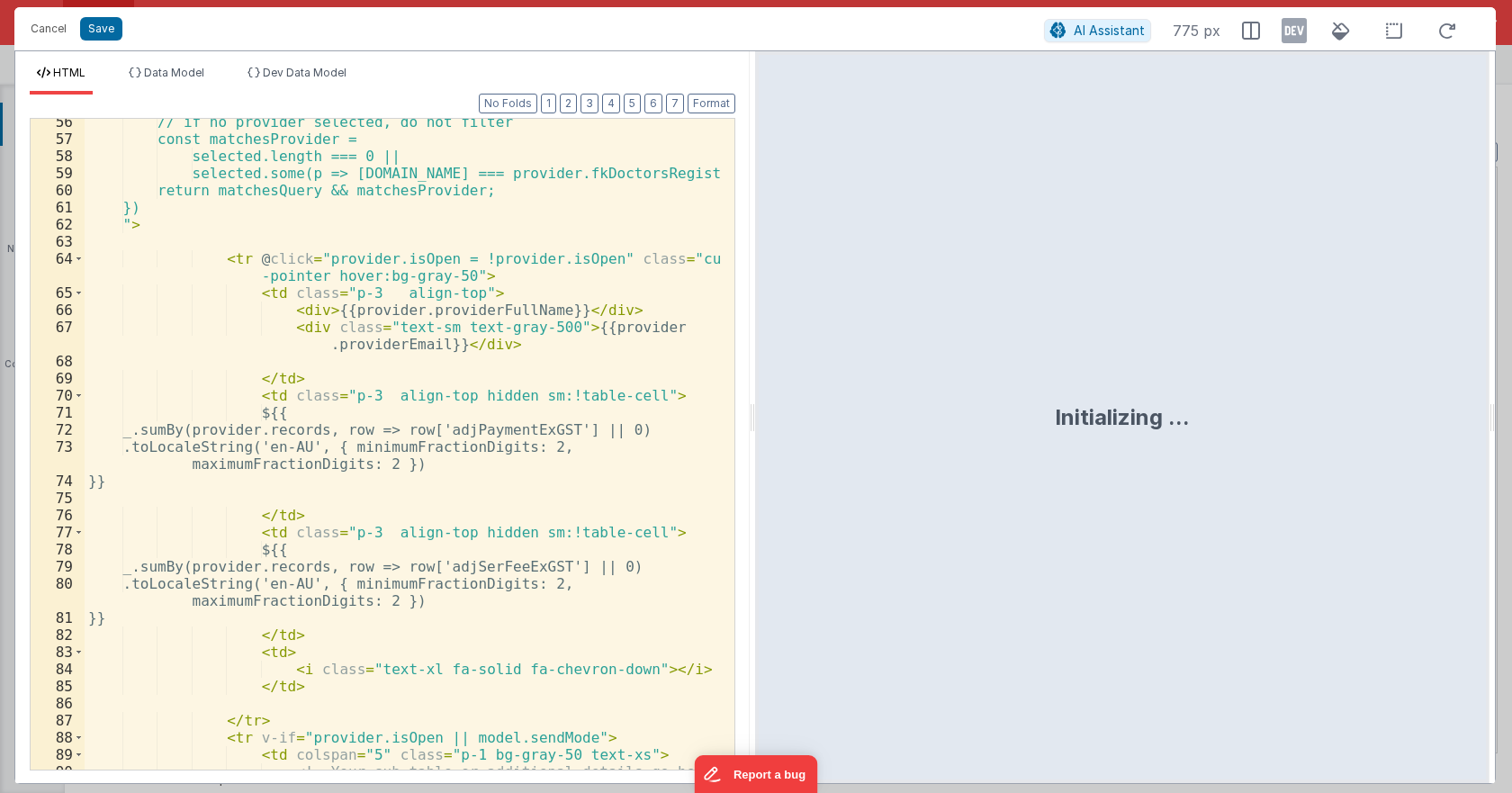
scroll to position [1134, 0]
click at [401, 378] on div "// if no provider selected, do not filter const matchesProvider = selected.leng…" at bounding box center [403, 465] width 636 height 702
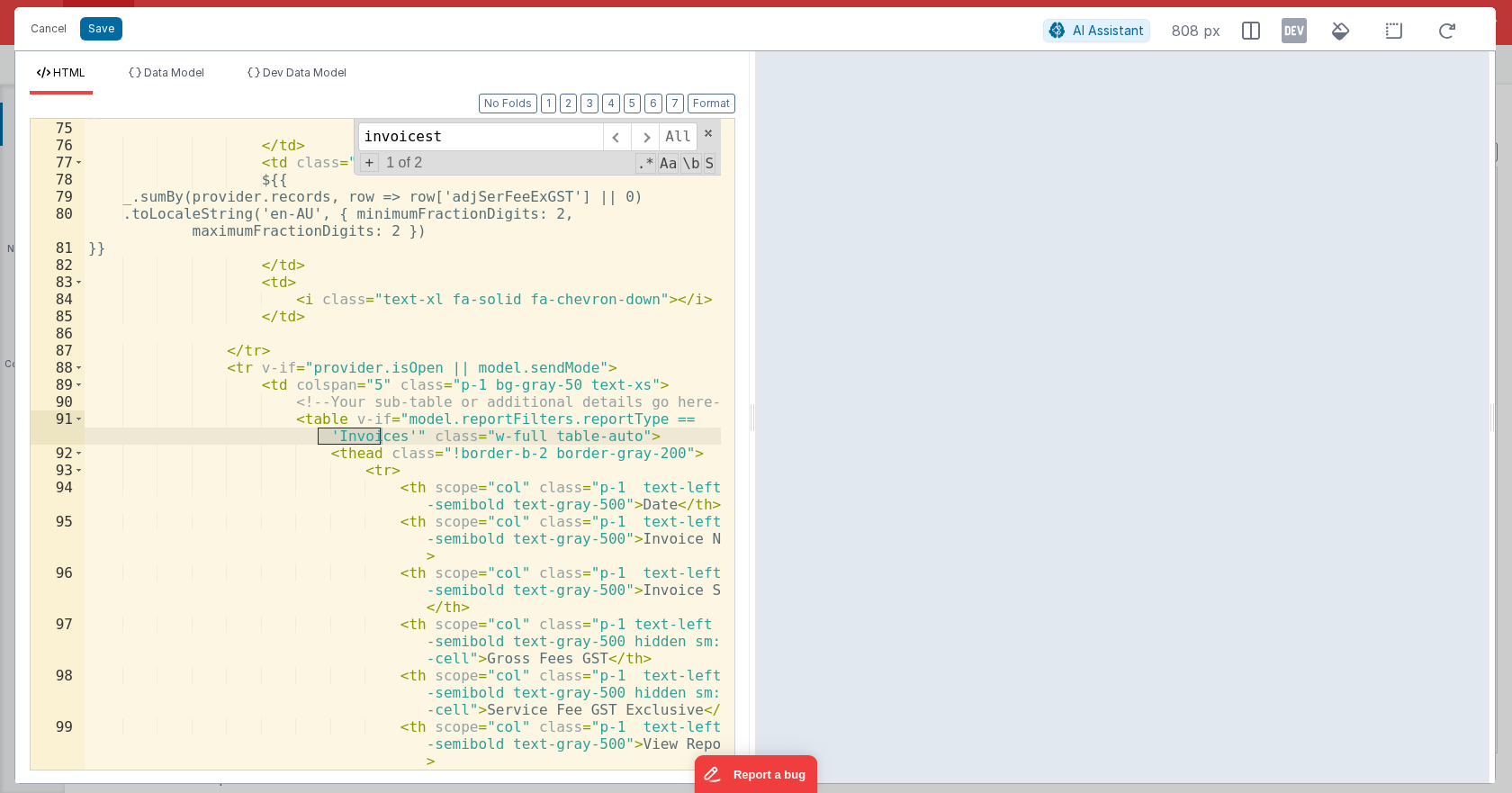
scroll to position [2070, 0]
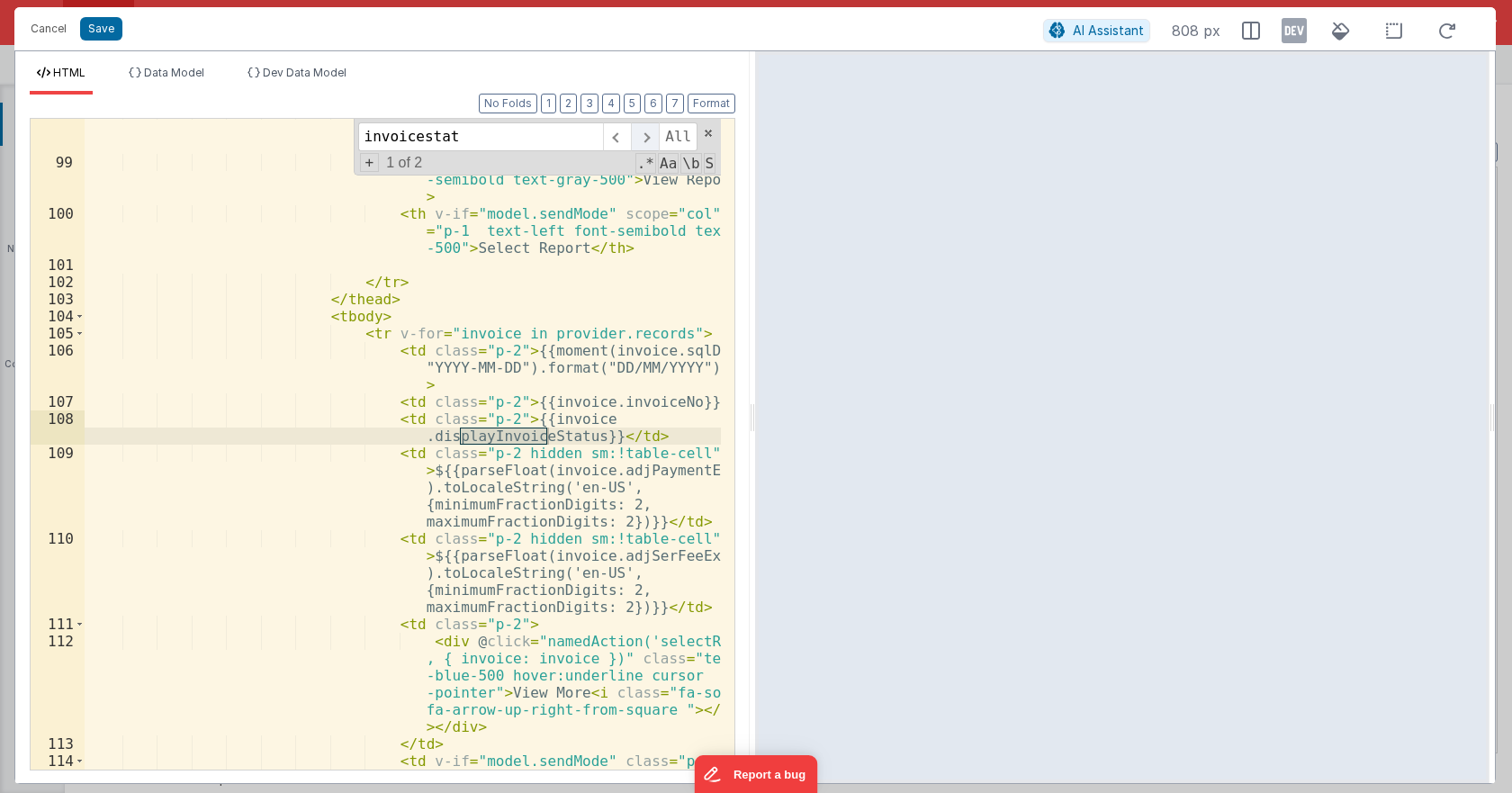
type input "invoicestat"
click at [646, 139] on span at bounding box center [645, 137] width 28 height 29
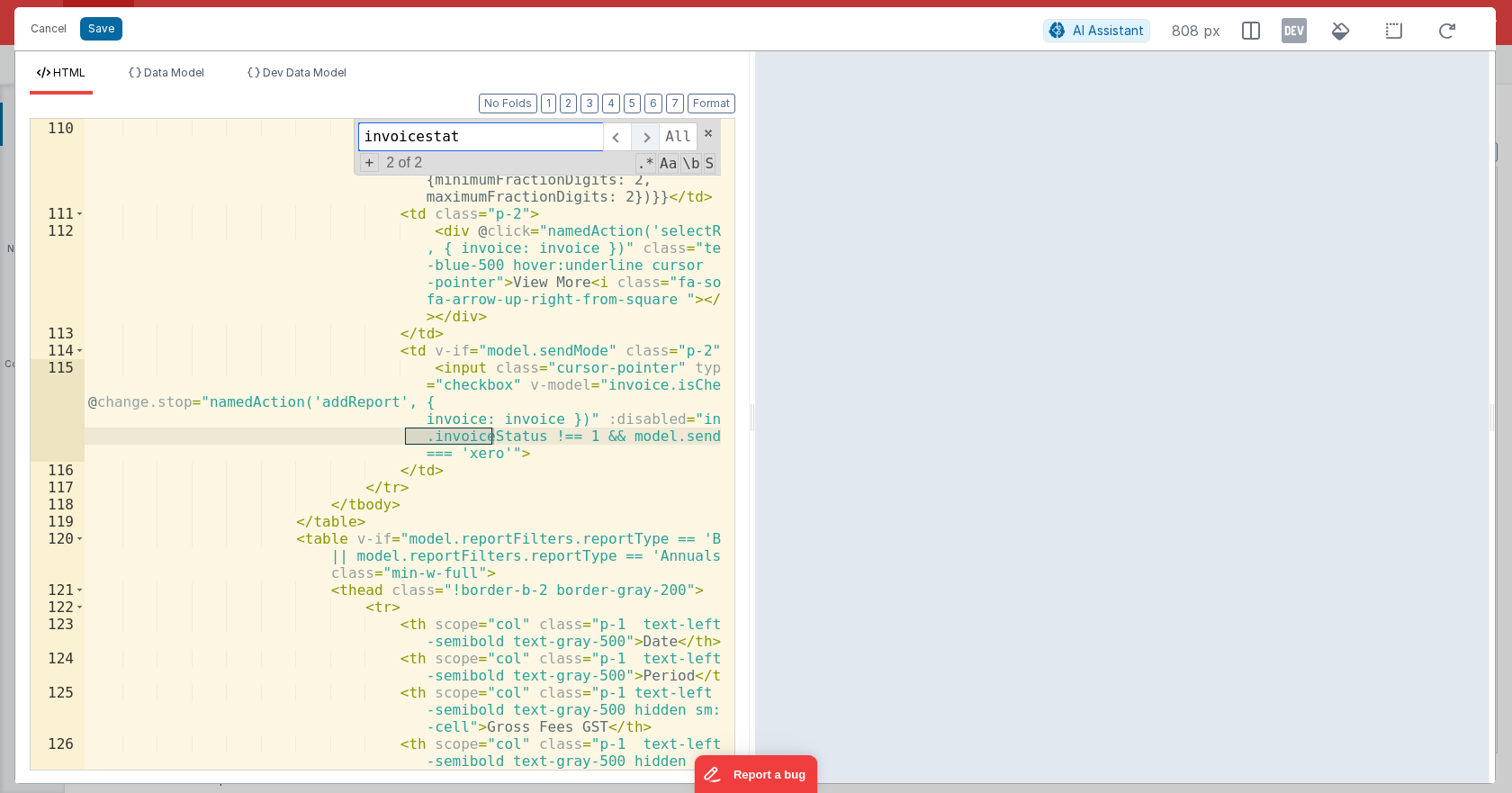
scroll to position [2480, 0]
click at [523, 437] on div "< td class = "p-2 hidden sm:!table-cell" > ${{parseFloat(invoice.adjPaymentExGS…" at bounding box center [403, 428] width 636 height 788
click at [555, 435] on div "< td class = "p-2 hidden sm:!table-cell" > ${{parseFloat(invoice.adjPaymentExGS…" at bounding box center [403, 428] width 636 height 788
drag, startPoint x: 540, startPoint y: 435, endPoint x: 519, endPoint y: 436, distance: 21.0
click at [519, 436] on div "< td class = "p-2 hidden sm:!table-cell" > ${{parseFloat(invoice.adjPaymentExGS…" at bounding box center [403, 428] width 636 height 788
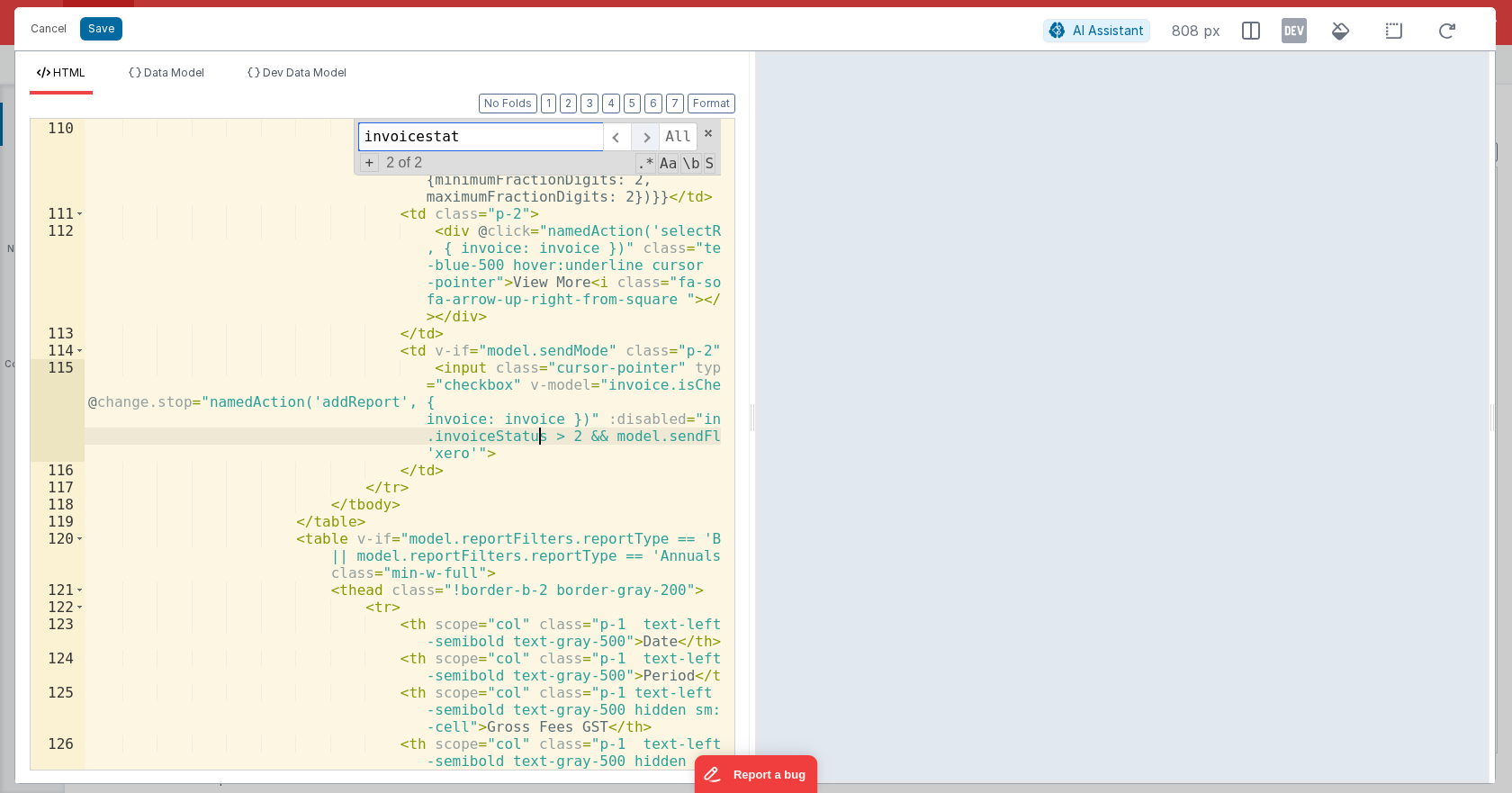
click at [650, 136] on span at bounding box center [645, 137] width 28 height 29
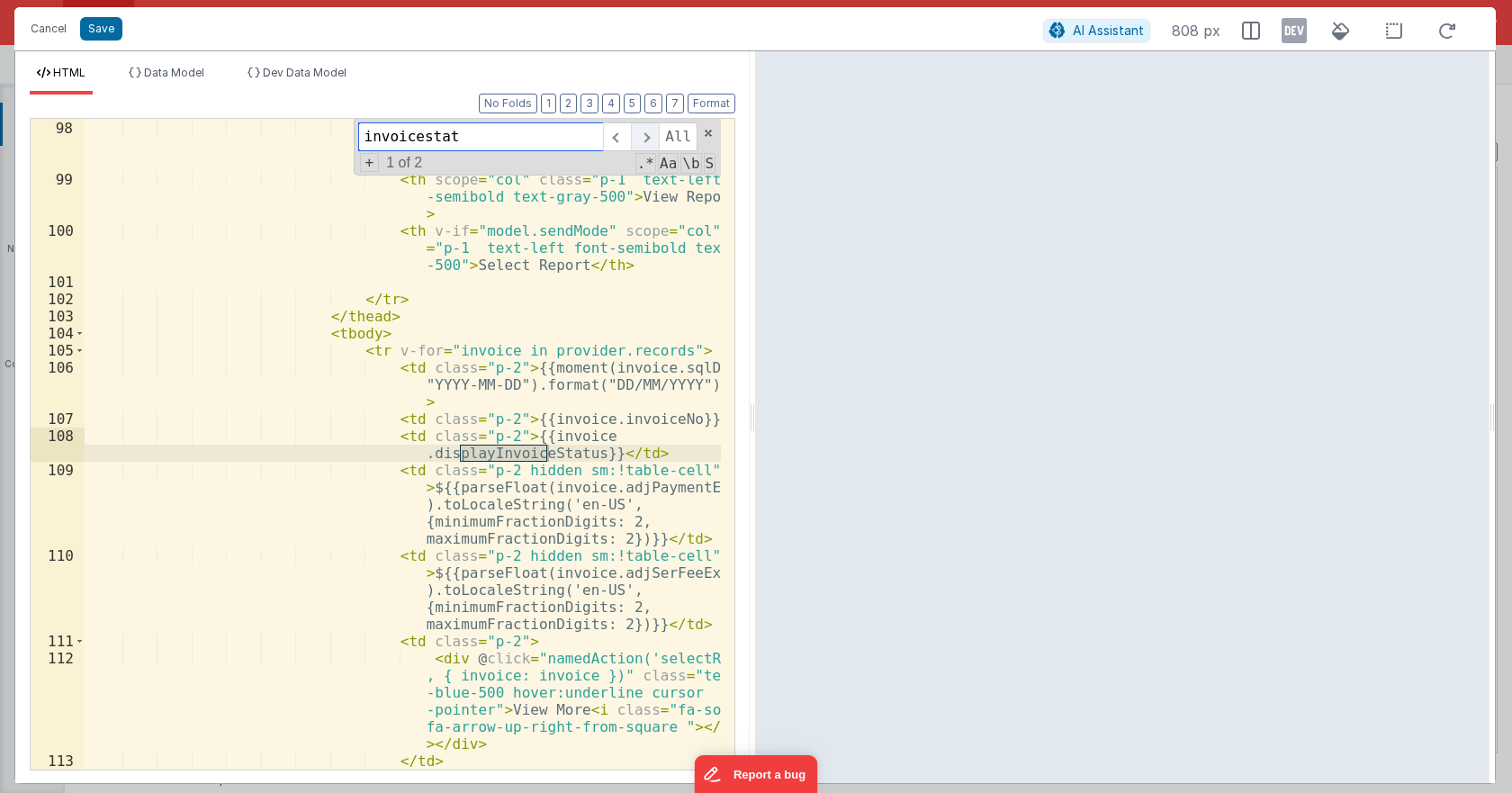
click at [650, 136] on span at bounding box center [645, 137] width 28 height 29
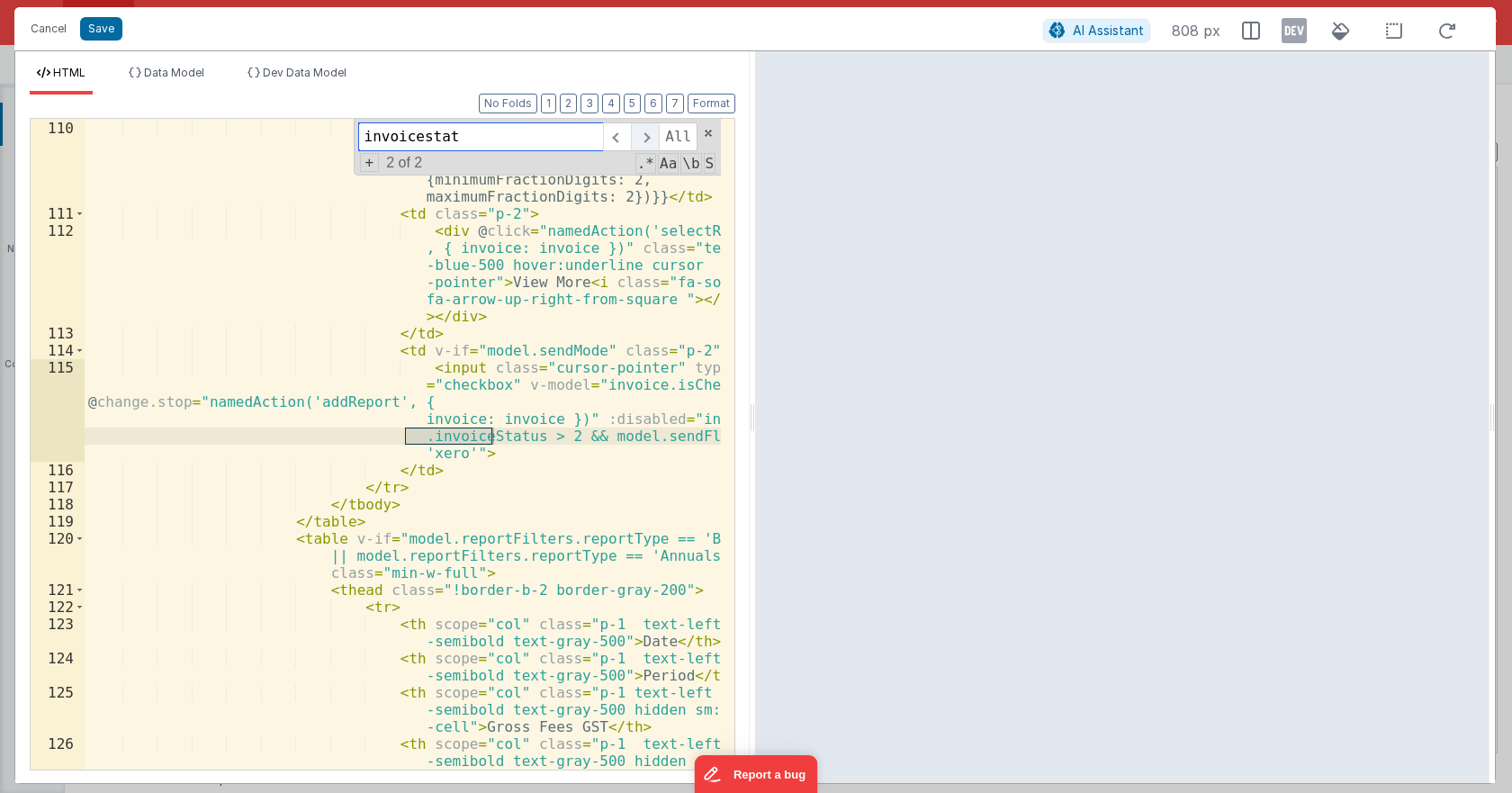
scroll to position [2480, 0]
click at [110, 22] on button "Save" at bounding box center [101, 28] width 42 height 23
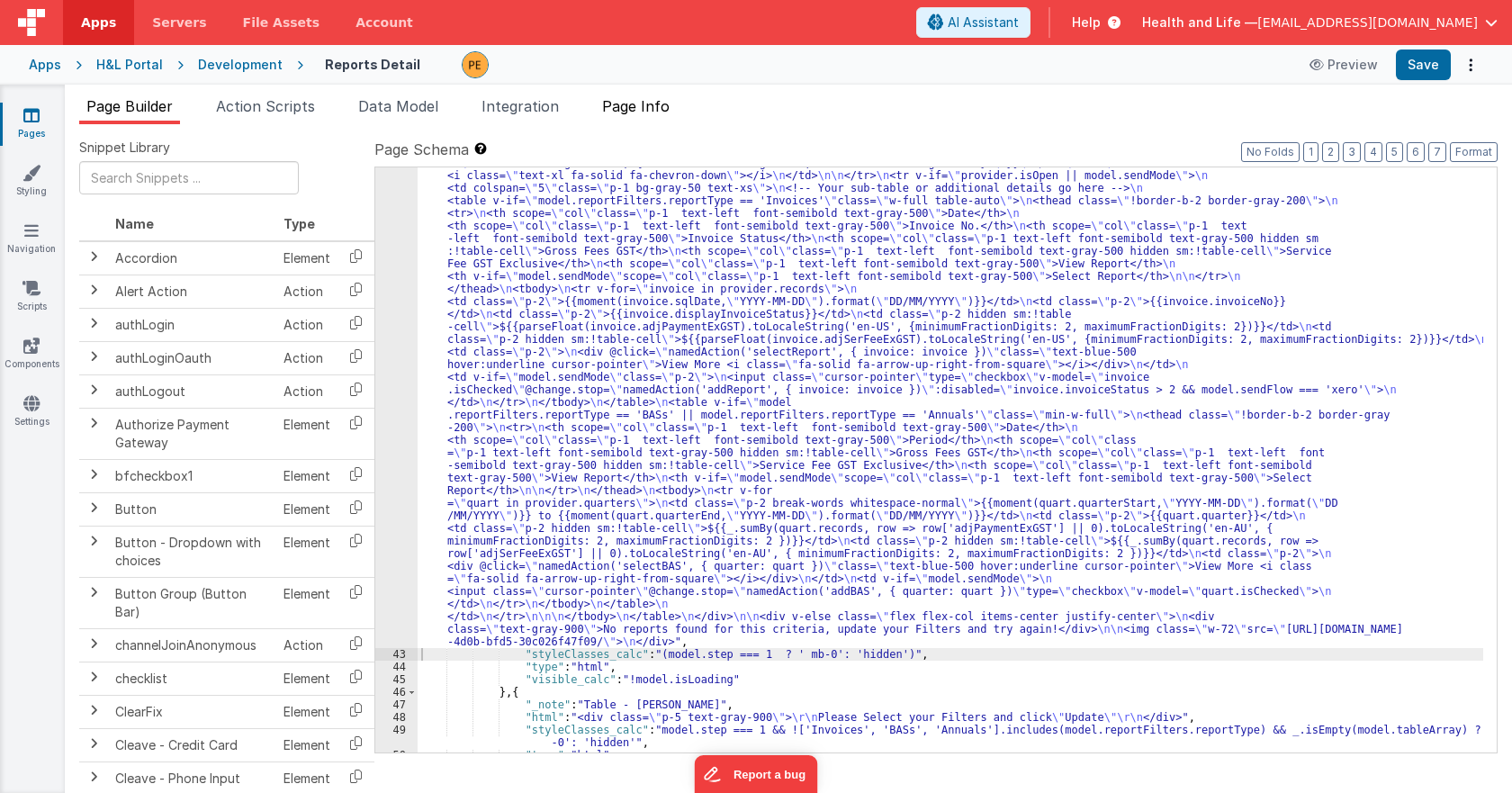
click at [653, 102] on span "Page Info" at bounding box center [636, 106] width 68 height 18
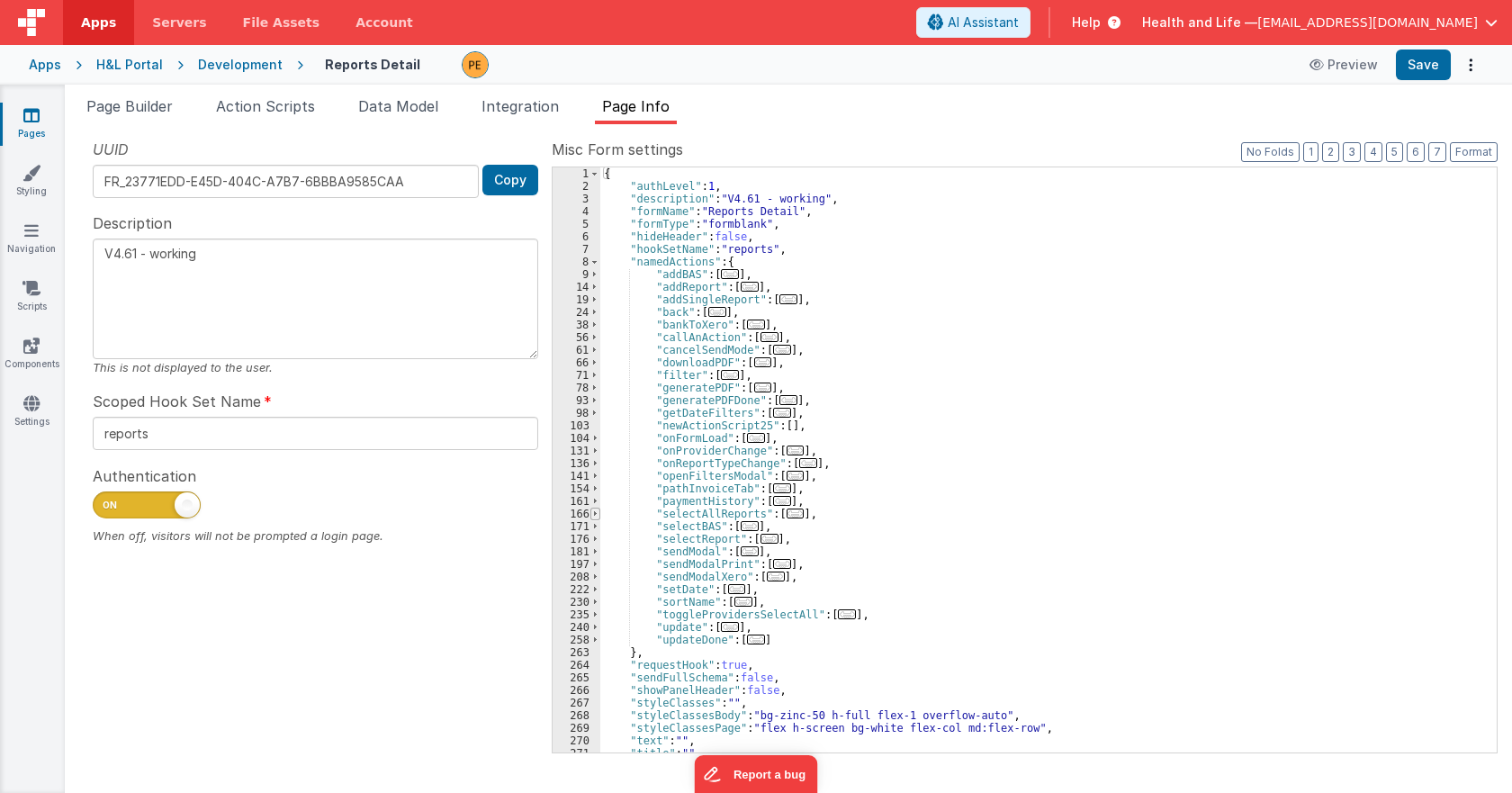
click at [590, 512] on span at bounding box center [595, 514] width 10 height 13
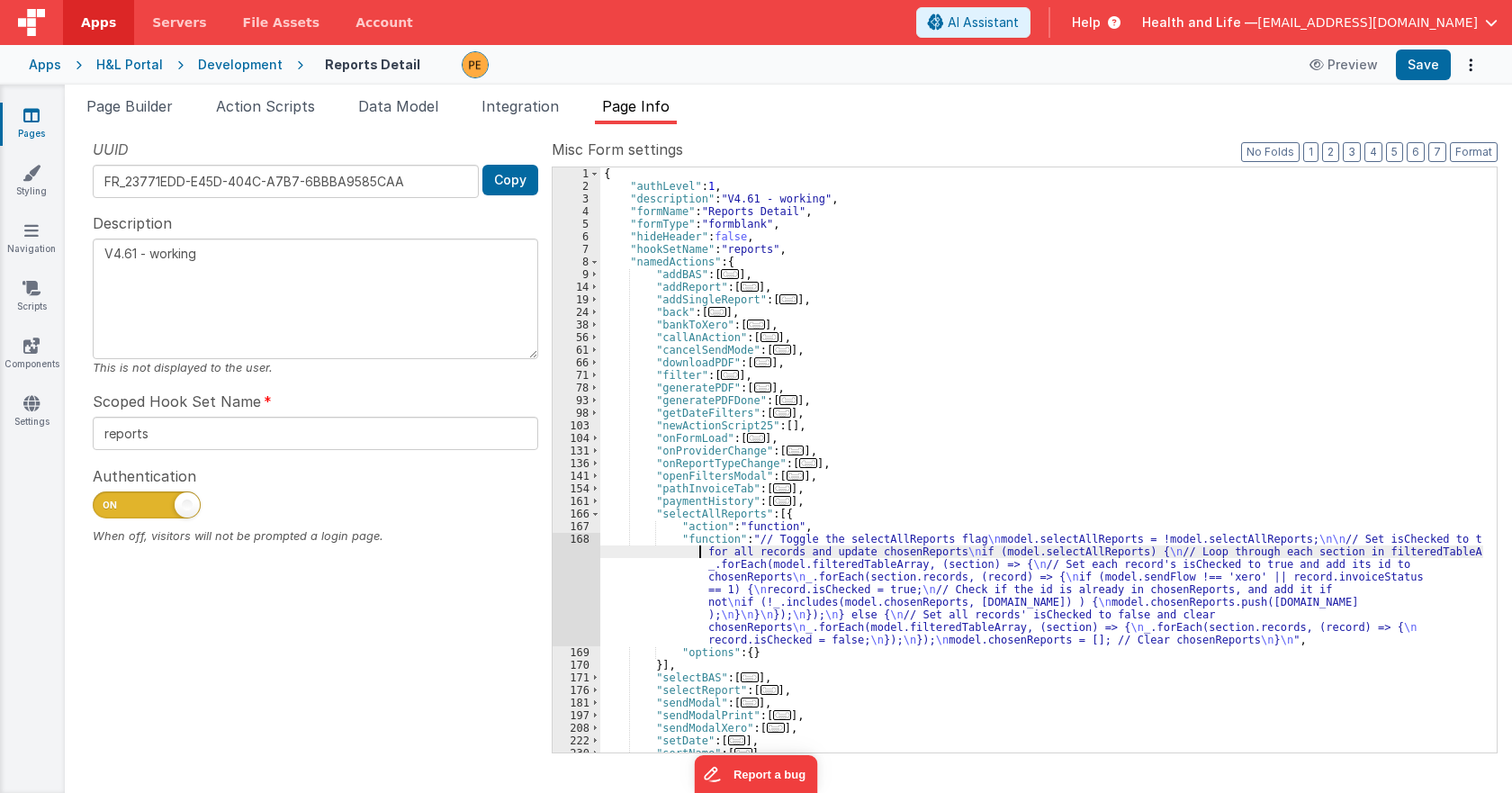
click at [685, 557] on div "{ "authLevel" : 1 , "description" : "V4.61 - working" , "formName" : "Reports D…" at bounding box center [1041, 473] width 883 height 610
click at [554, 568] on div "168" at bounding box center [576, 590] width 48 height 114
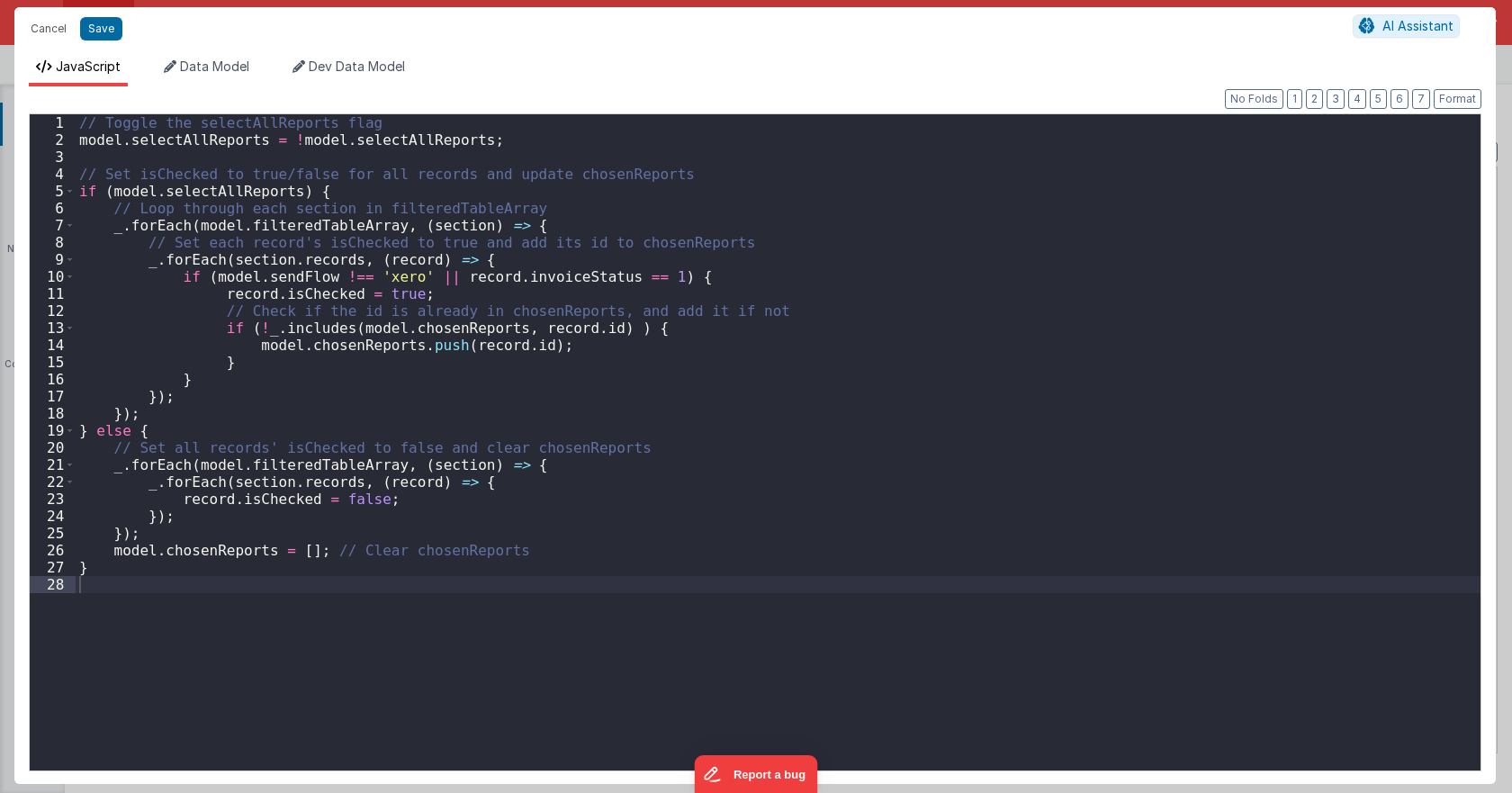
click at [575, 568] on div "// Toggle the selectAllReports flag model . selectAllReports = ! model . select…" at bounding box center [778, 460] width 1405 height 690
drag, startPoint x: 621, startPoint y: 274, endPoint x: 604, endPoint y: 273, distance: 17.0
click at [604, 273] on div "// Toggle the selectAllReports flag model . selectAllReports = ! model . select…" at bounding box center [778, 460] width 1405 height 690
click at [110, 19] on button "Save" at bounding box center [101, 28] width 42 height 23
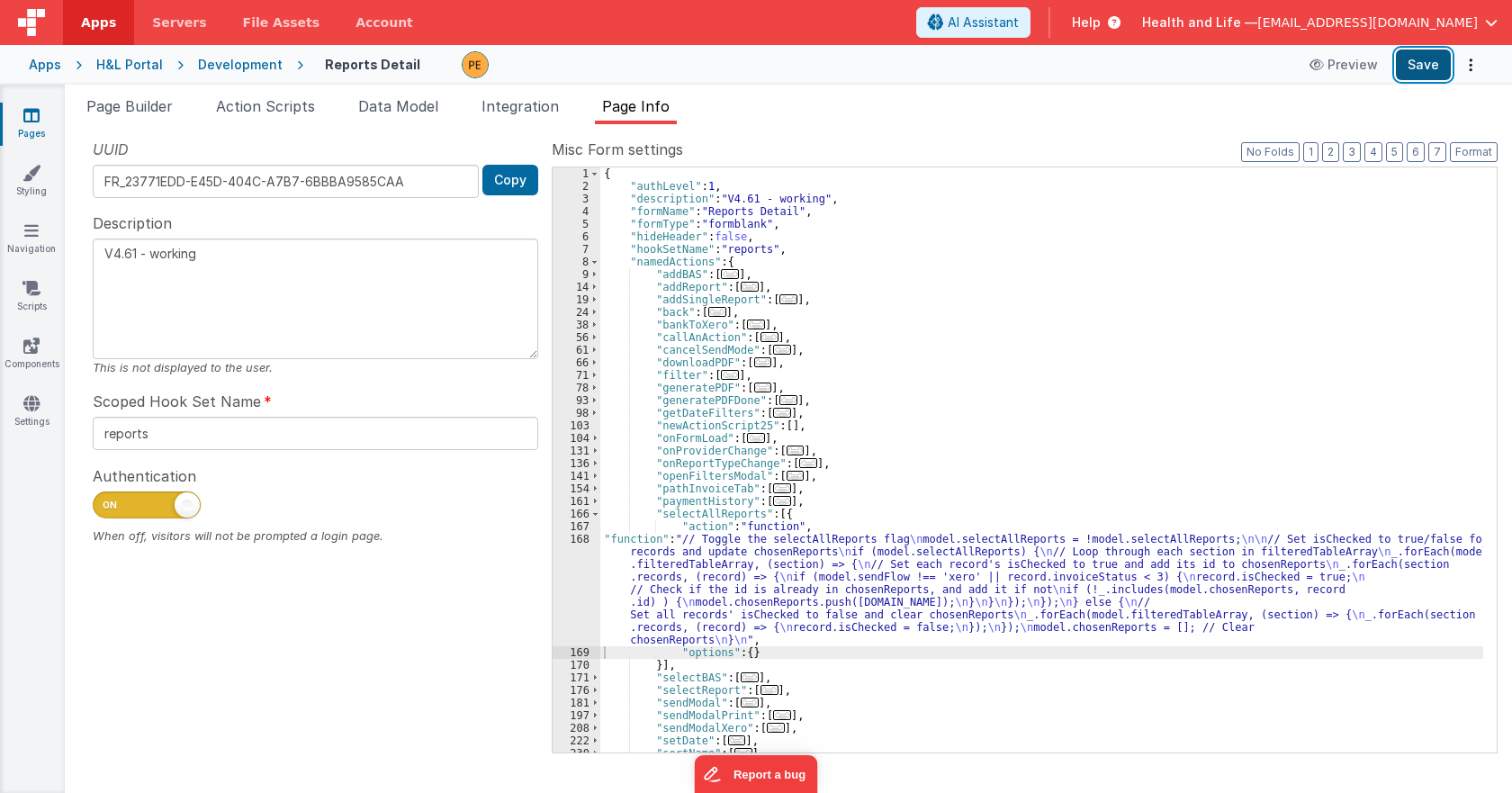
click at [1411, 58] on button "Save" at bounding box center [1423, 65] width 55 height 31
